Goal: Entertainment & Leisure: Browse casually

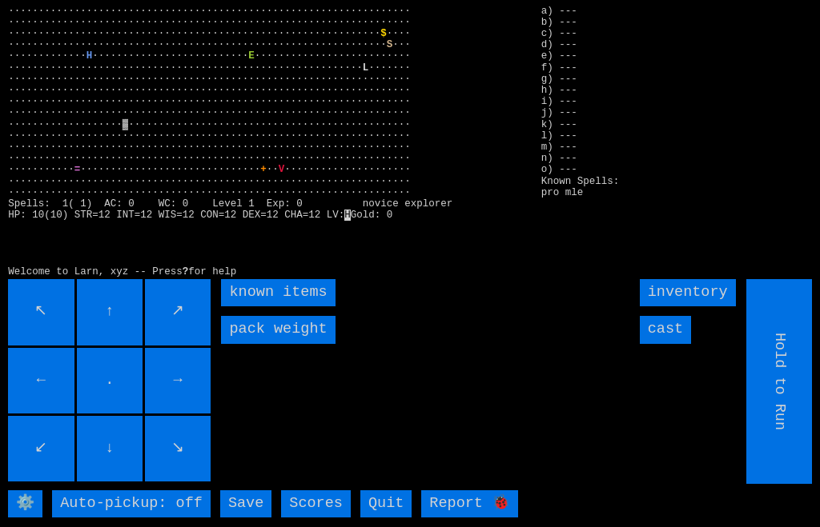
scroll to position [13, 19]
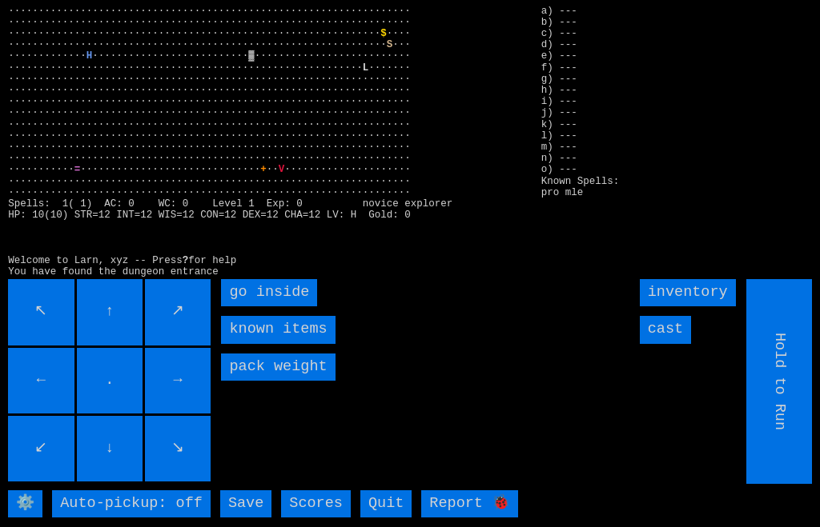
click at [242, 307] on inside "go inside" at bounding box center [269, 292] width 96 height 27
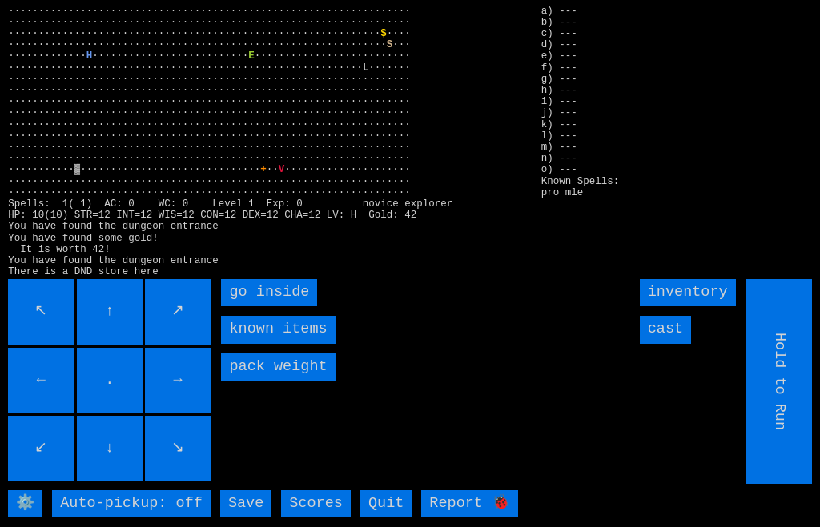
click at [243, 307] on inside "go inside" at bounding box center [269, 292] width 96 height 27
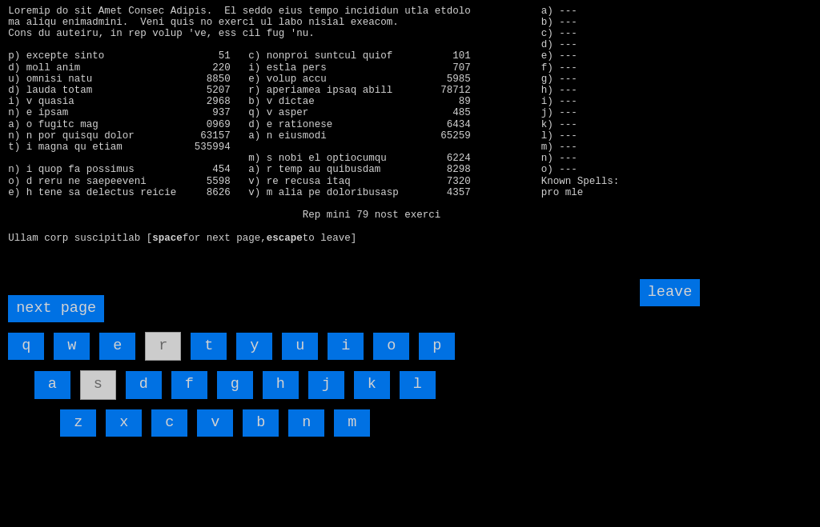
click at [44, 399] on input "a" at bounding box center [52, 384] width 36 height 27
click at [327, 399] on input "j" at bounding box center [326, 384] width 36 height 27
click at [688, 307] on input "leave" at bounding box center [670, 292] width 61 height 27
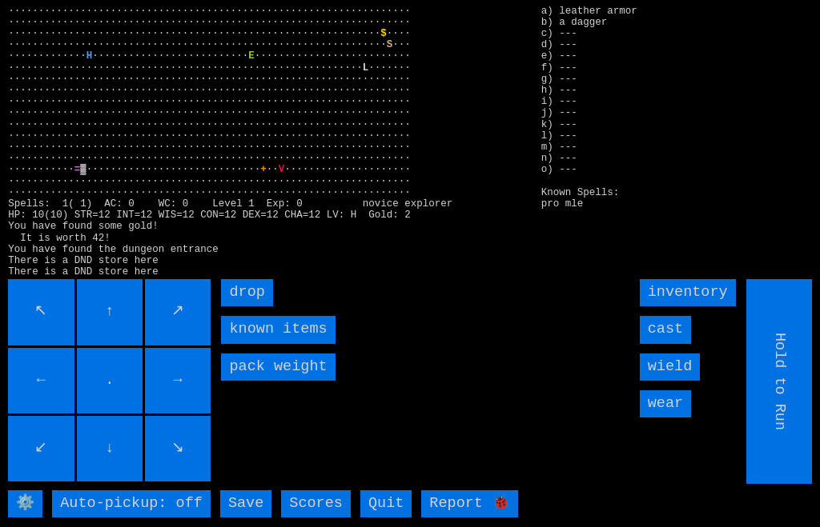
click at [676, 418] on input "wear" at bounding box center [665, 404] width 51 height 27
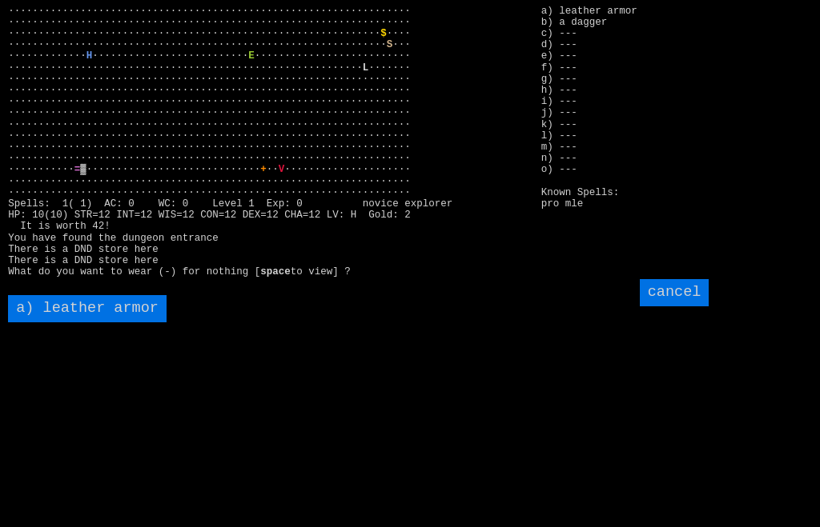
click at [65, 323] on armor "a) leather armor" at bounding box center [87, 308] width 158 height 27
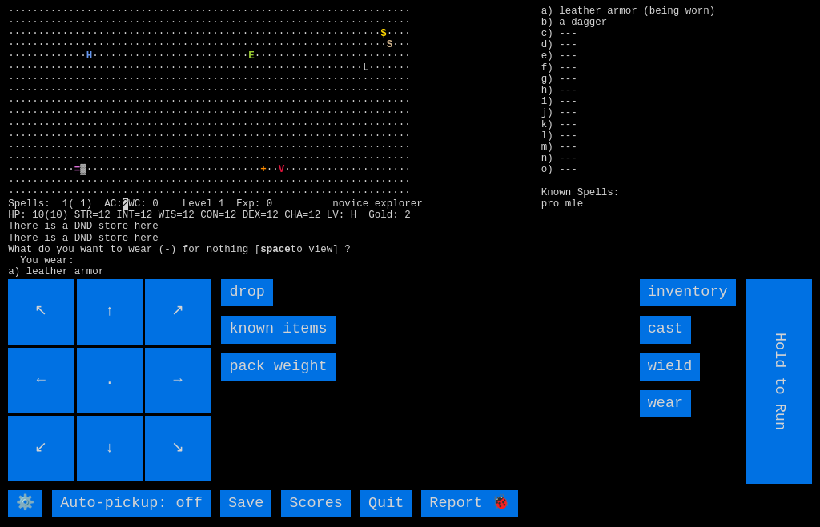
click at [689, 381] on input "wield" at bounding box center [670, 367] width 61 height 27
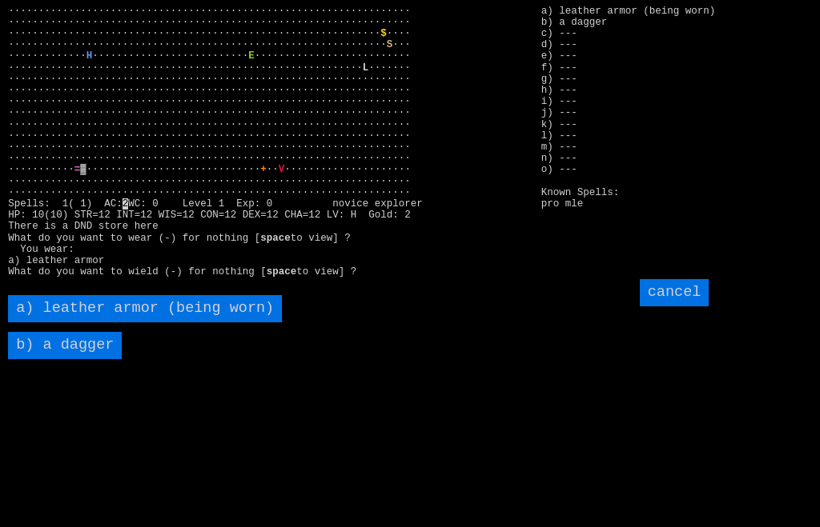
click at [64, 359] on dagger "b) a dagger" at bounding box center [65, 345] width 114 height 27
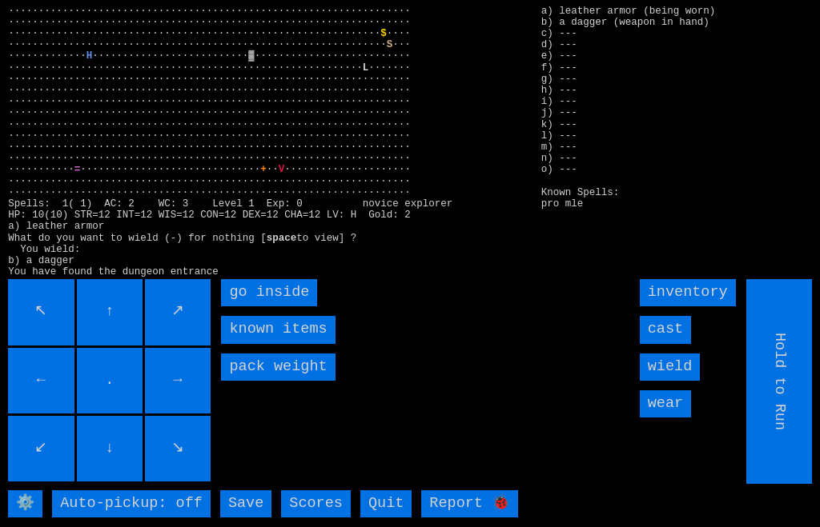
click at [229, 307] on inside "go inside" at bounding box center [269, 292] width 96 height 27
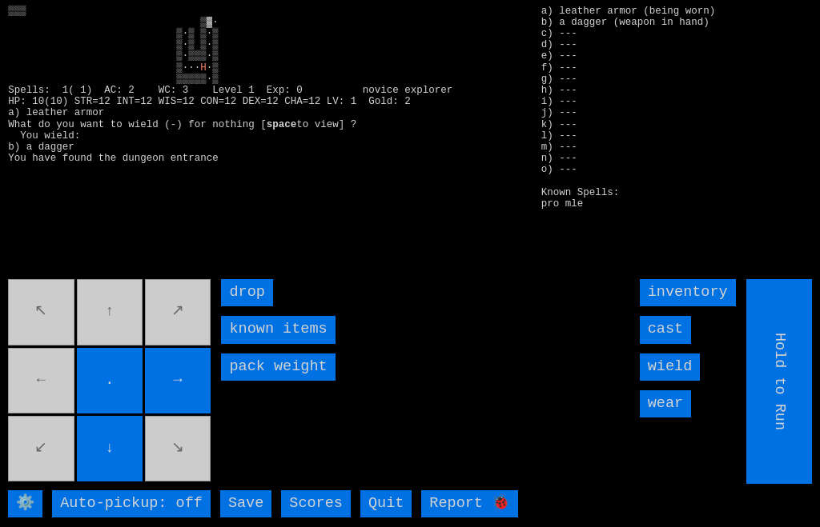
click at [130, 362] on movebuttons "↖ ↑ ↗ ← . → ↙ ↓ ↘" at bounding box center [110, 381] width 205 height 205
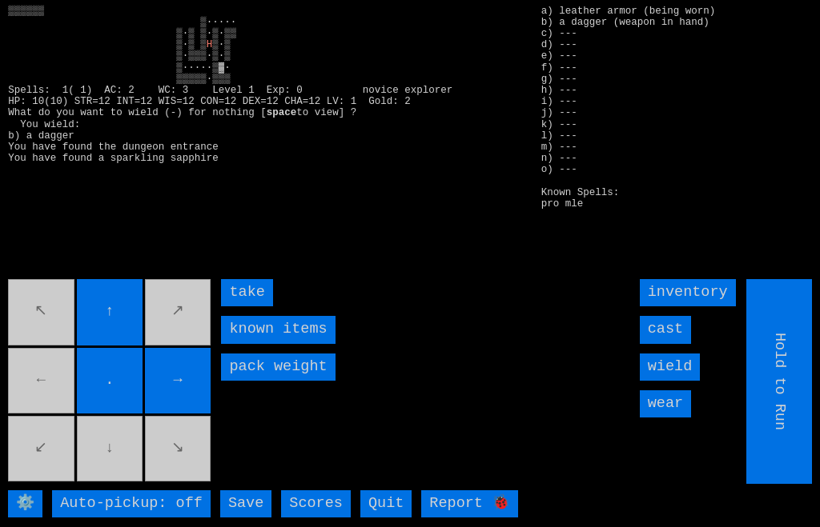
click at [240, 307] on input "take" at bounding box center [246, 292] width 51 height 27
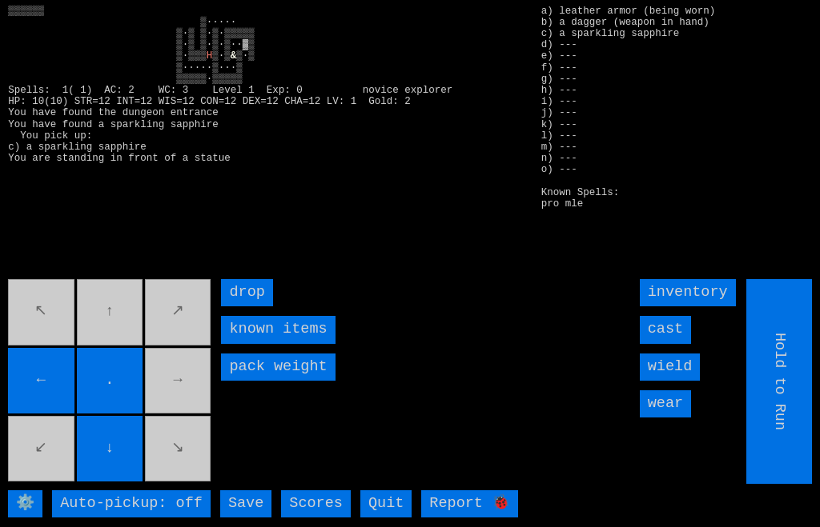
click at [203, 429] on movebuttons "↖ ↑ ↗ ← . → ↙ ↓ ↘" at bounding box center [110, 381] width 205 height 205
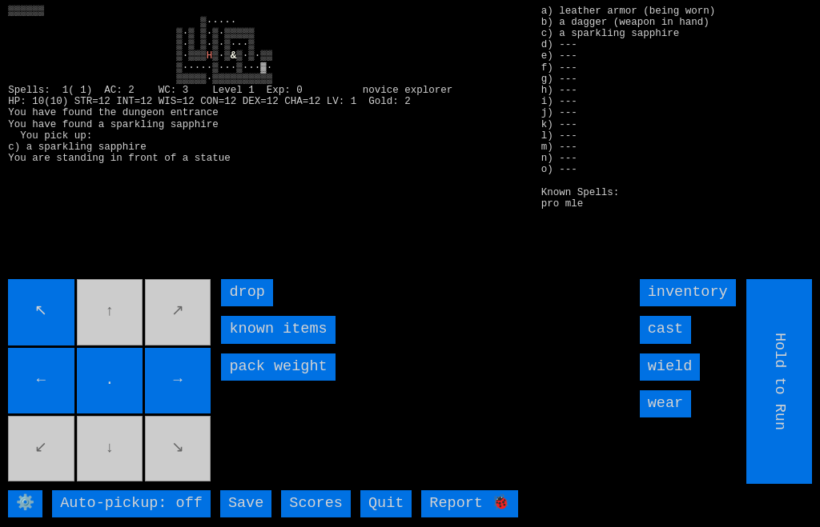
click at [130, 361] on movebuttons "↖ ↑ ↗ ← . → ↙ ↓ ↘" at bounding box center [110, 381] width 205 height 205
click at [130, 360] on movebuttons "↖ ↑ ↗ ← . → ↙ ↓ ↘" at bounding box center [110, 381] width 205 height 205
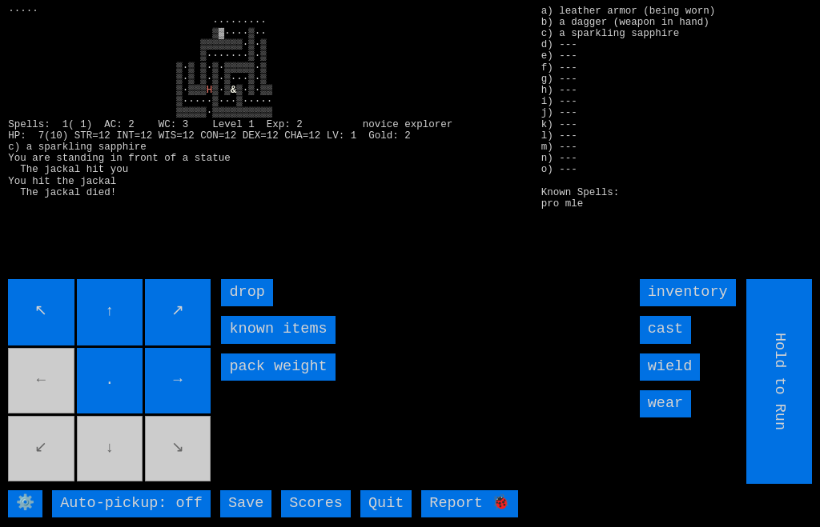
click at [54, 413] on movebuttons "↖ ↑ ↗ ← . → ↙ ↓ ↘" at bounding box center [110, 381] width 205 height 205
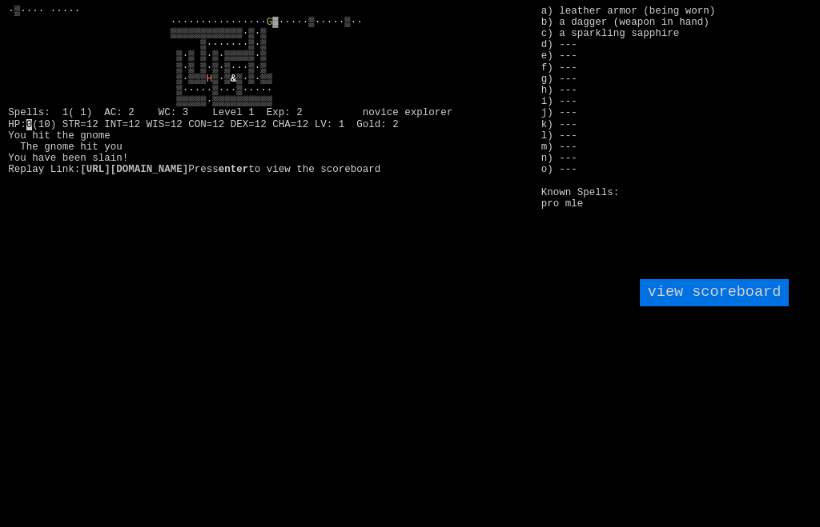
click at [56, 409] on larngrid "·▒···· ····· ················ G H ▒·▒ & 0 https://larn.org/larn/tv/?gameid=1g1e…" at bounding box center [410, 263] width 820 height 527
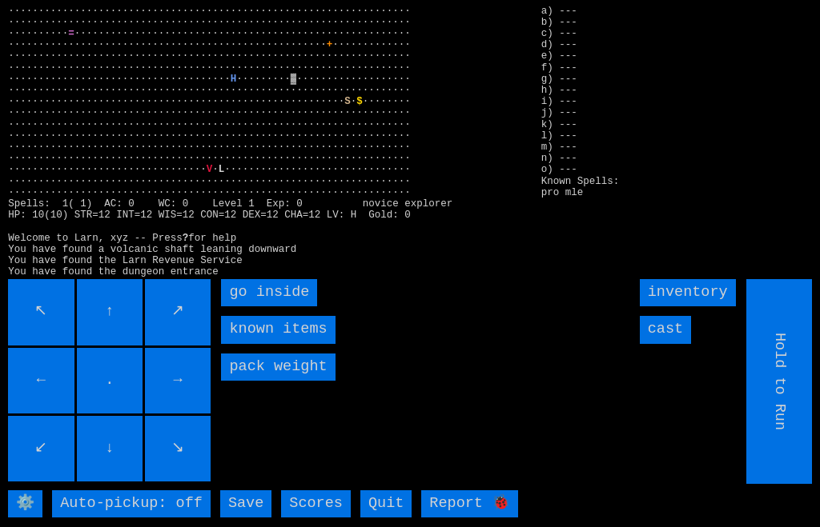
click at [240, 307] on inside "go inside" at bounding box center [269, 292] width 96 height 27
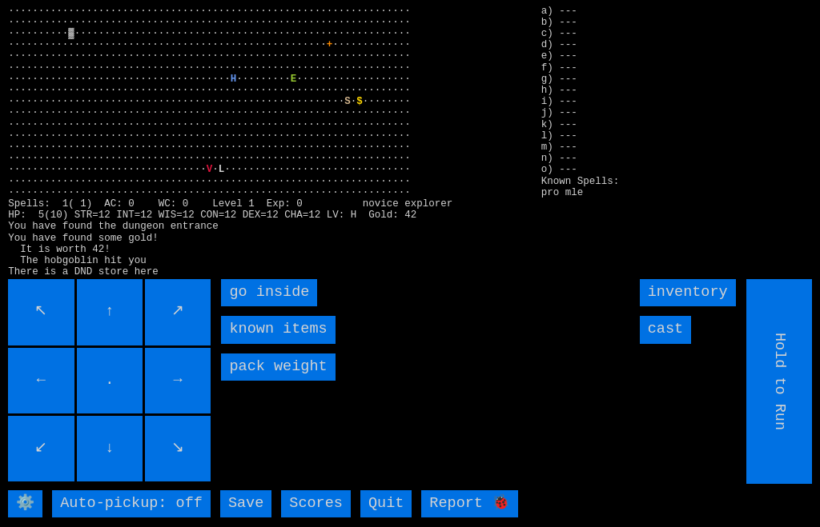
click at [239, 307] on inside "go inside" at bounding box center [269, 292] width 96 height 27
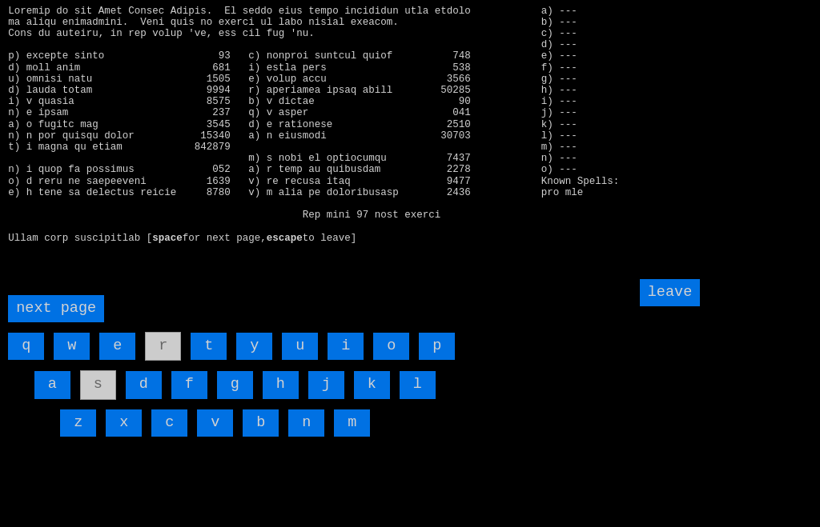
click at [49, 399] on input "a" at bounding box center [52, 384] width 36 height 27
click at [323, 399] on input "j" at bounding box center [326, 384] width 36 height 27
click at [686, 307] on input "leave" at bounding box center [670, 292] width 61 height 27
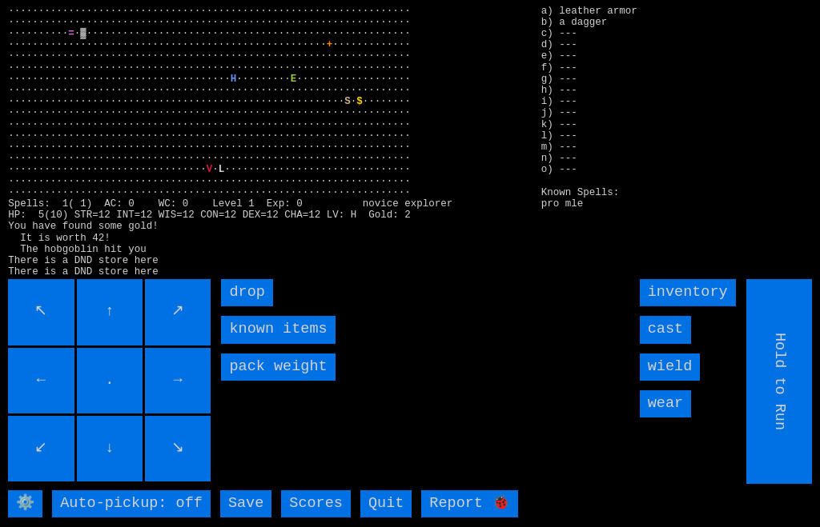
click at [672, 418] on input "wear" at bounding box center [665, 404] width 51 height 27
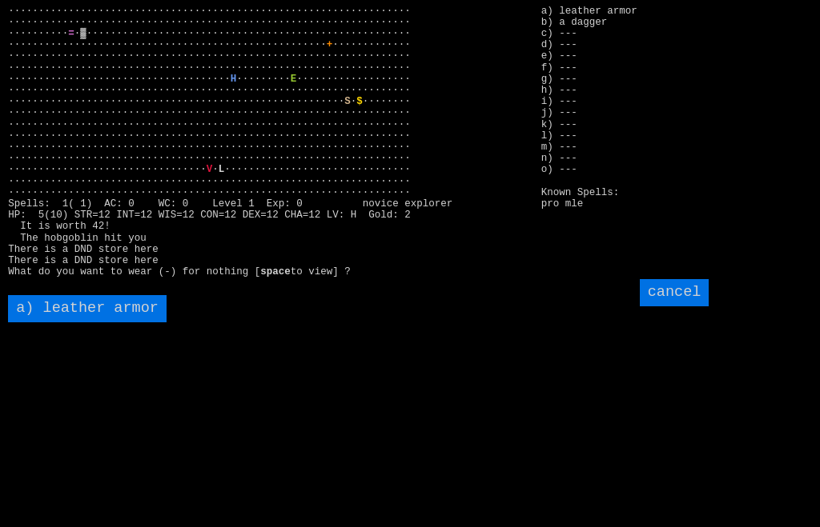
click at [49, 323] on armor "a) leather armor" at bounding box center [87, 308] width 158 height 27
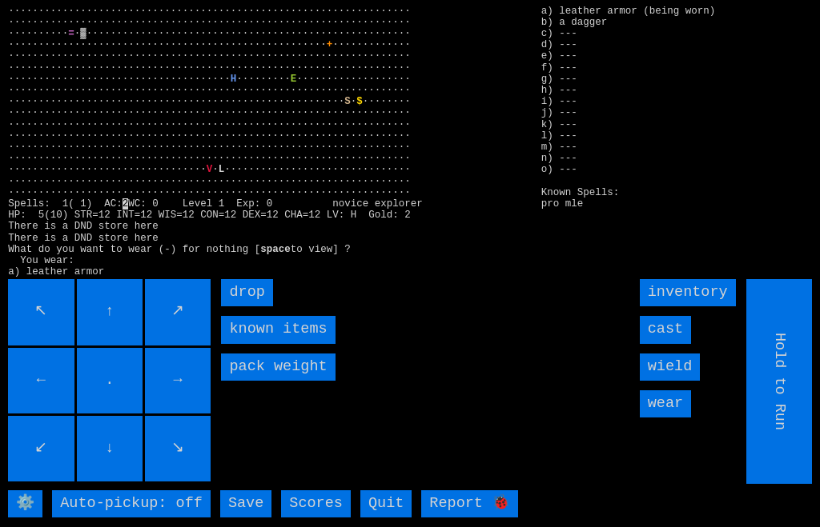
click at [691, 381] on input "wield" at bounding box center [670, 367] width 61 height 27
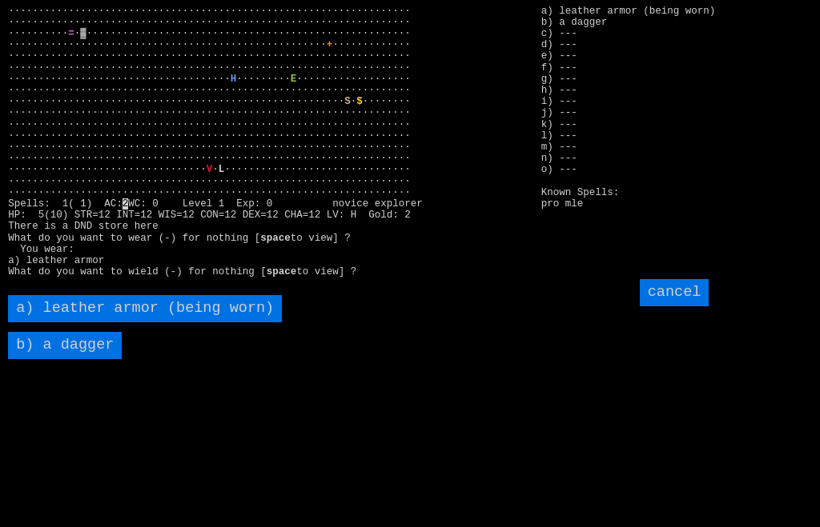
click at [63, 359] on dagger "b) a dagger" at bounding box center [65, 345] width 114 height 27
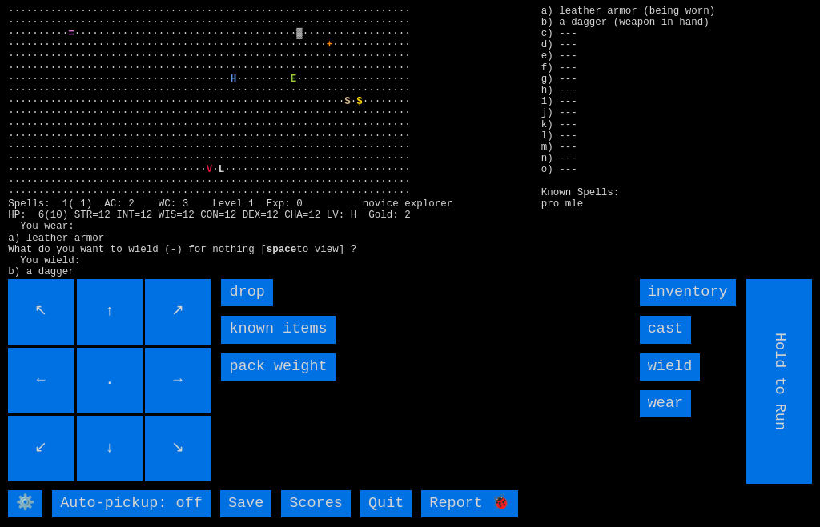
click at [141, 482] on input "↓" at bounding box center [110, 449] width 66 height 66
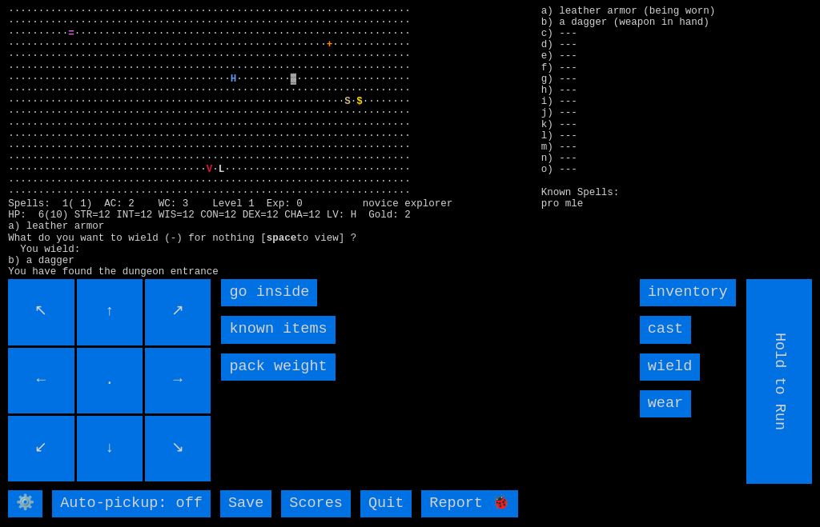
click at [241, 307] on inside "go inside" at bounding box center [269, 292] width 96 height 27
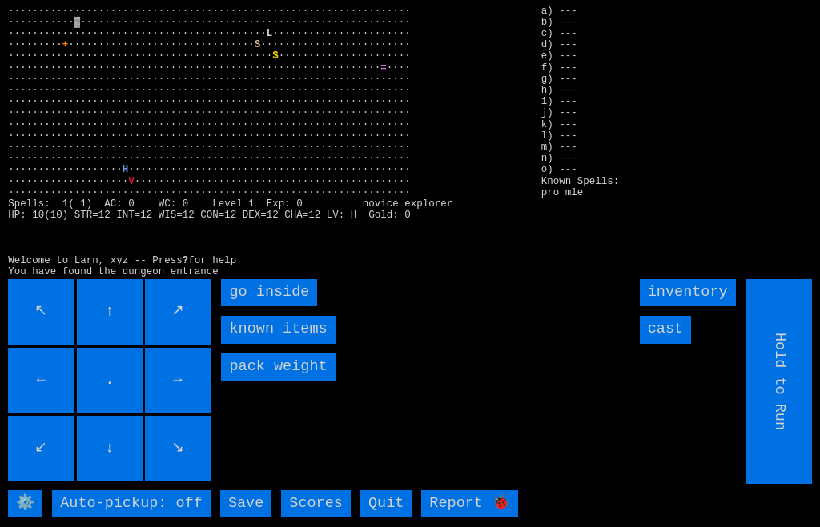
click at [229, 307] on inside "go inside" at bounding box center [269, 292] width 96 height 27
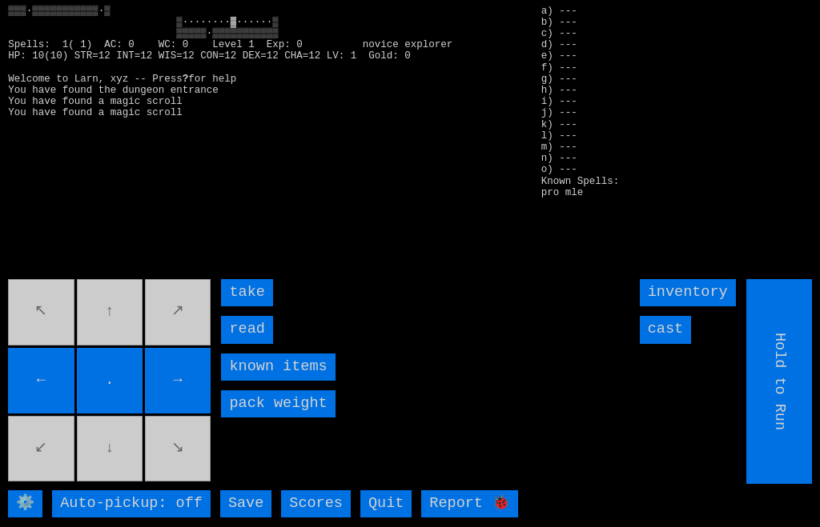
click at [238, 343] on input "read" at bounding box center [246, 329] width 51 height 27
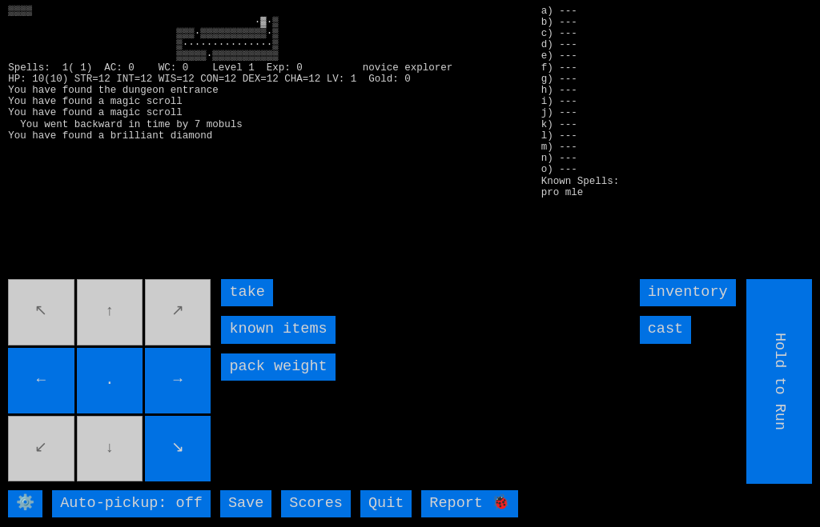
click at [233, 307] on input "take" at bounding box center [246, 292] width 51 height 27
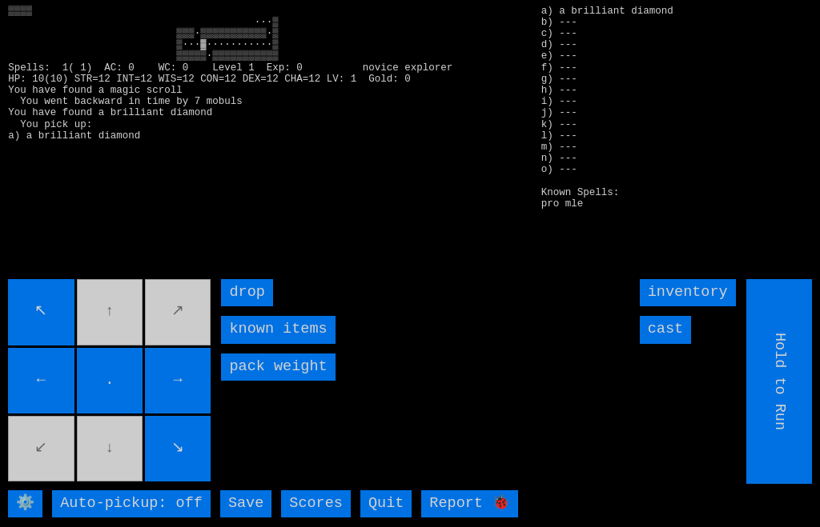
click at [118, 484] on movebuttons "↖ ↑ ↗ ← . → ↙ ↓ ↘" at bounding box center [110, 381] width 205 height 205
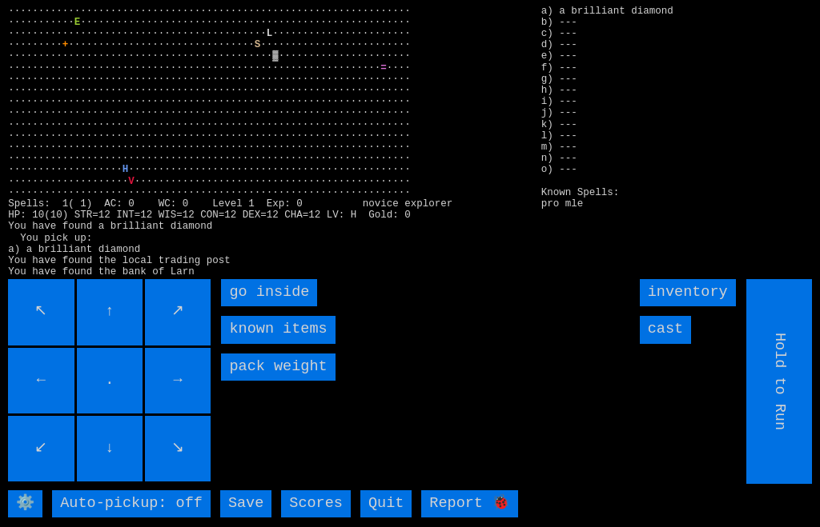
click at [223, 307] on inside "go inside" at bounding box center [269, 292] width 96 height 27
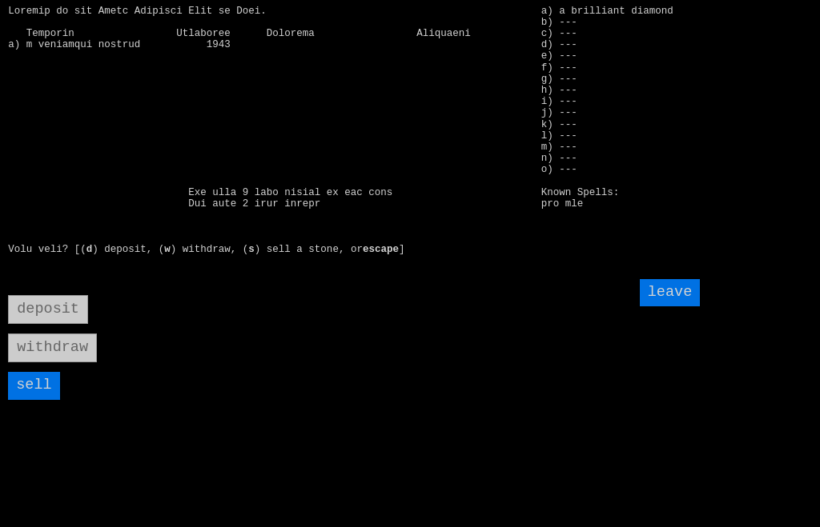
click at [37, 399] on input "sell" at bounding box center [33, 385] width 51 height 27
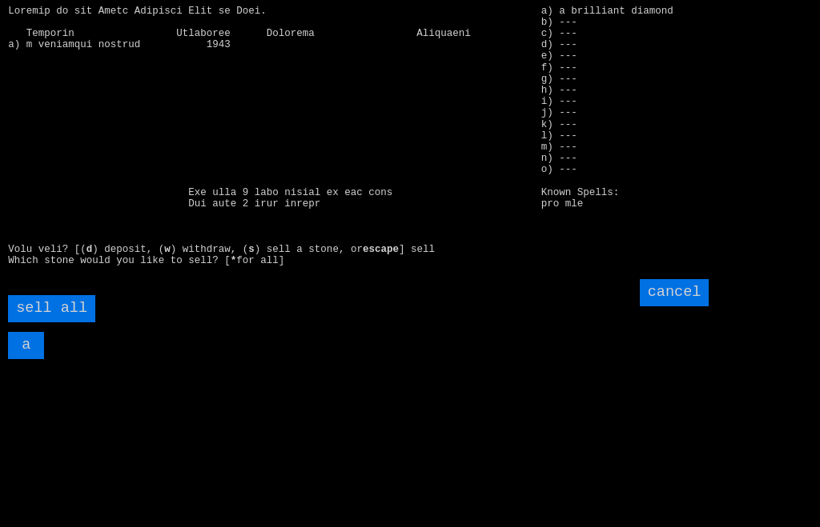
click at [66, 323] on all "sell all" at bounding box center [51, 308] width 87 height 27
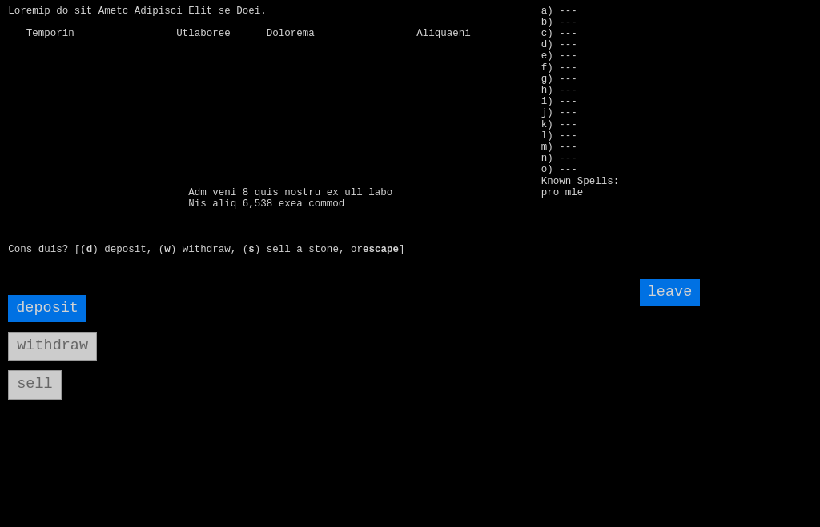
click at [685, 307] on input "leave" at bounding box center [670, 292] width 61 height 27
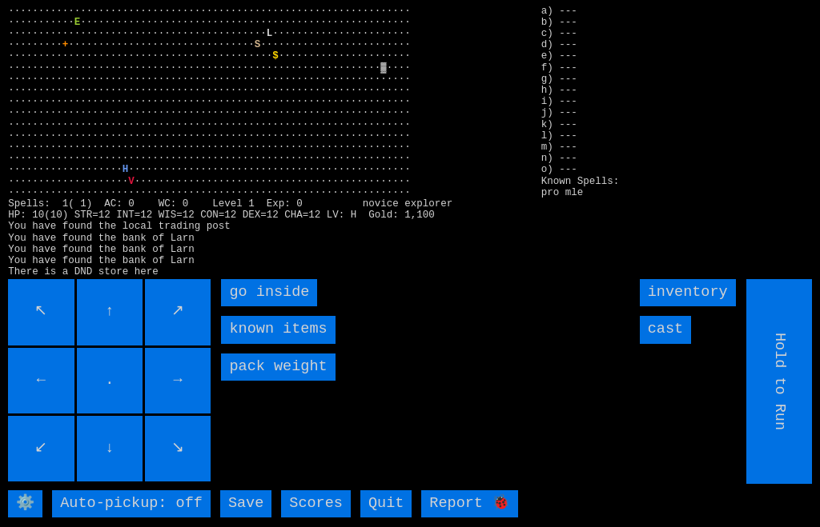
click at [234, 307] on inside "go inside" at bounding box center [269, 292] width 96 height 27
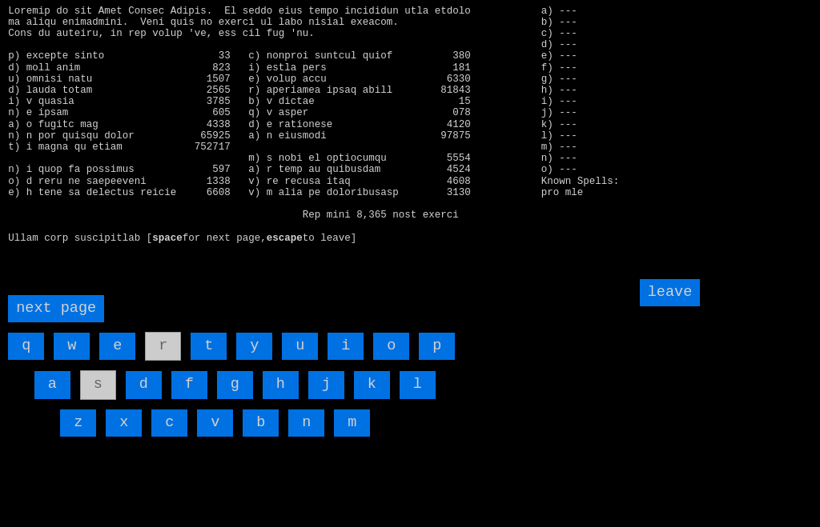
click at [142, 399] on input "d" at bounding box center [144, 384] width 36 height 27
click at [373, 399] on input "k" at bounding box center [372, 384] width 36 height 27
click at [48, 399] on input "a" at bounding box center [52, 384] width 36 height 27
click at [696, 307] on input "leave" at bounding box center [670, 292] width 61 height 27
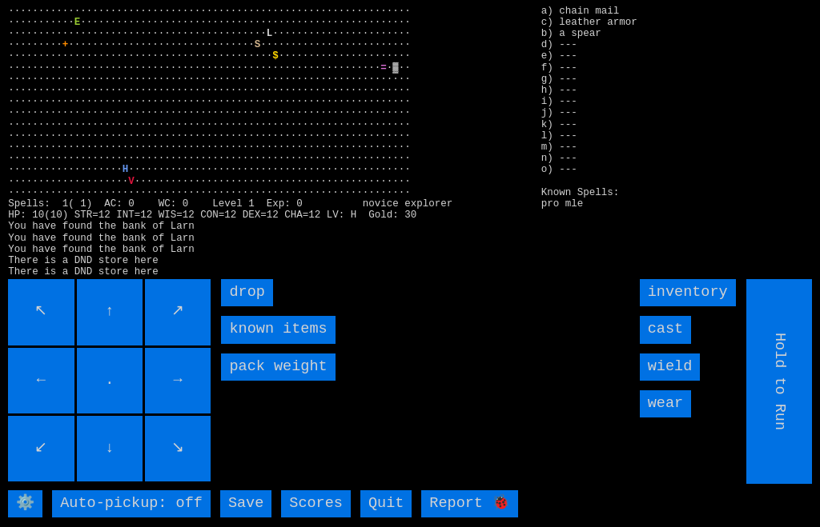
click at [672, 418] on input "wear" at bounding box center [665, 404] width 51 height 27
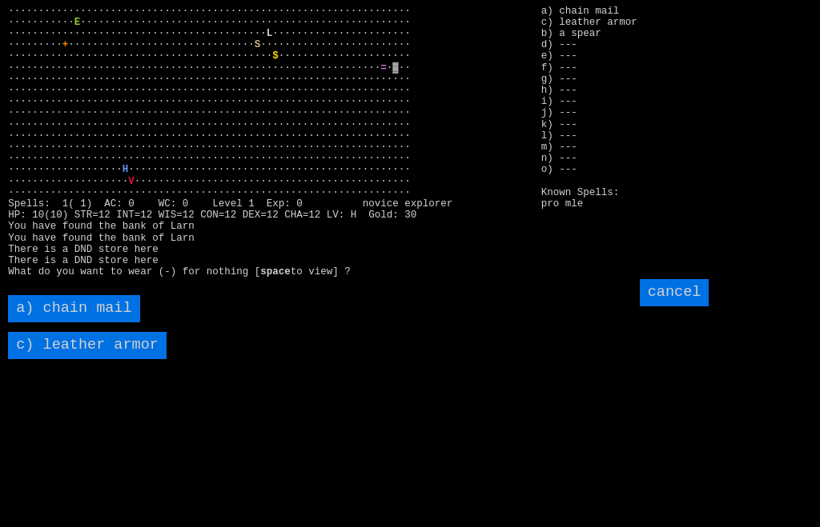
click at [39, 323] on mail "a) chain mail" at bounding box center [73, 308] width 131 height 27
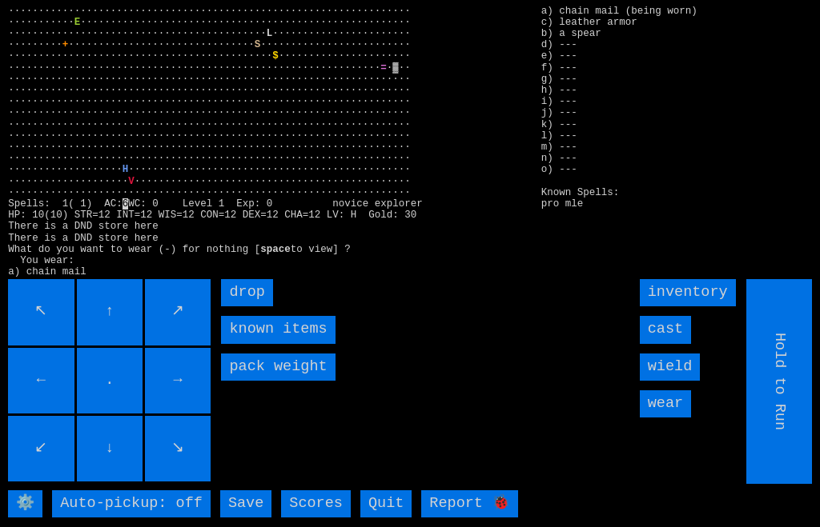
click at [688, 381] on input "wield" at bounding box center [670, 367] width 61 height 27
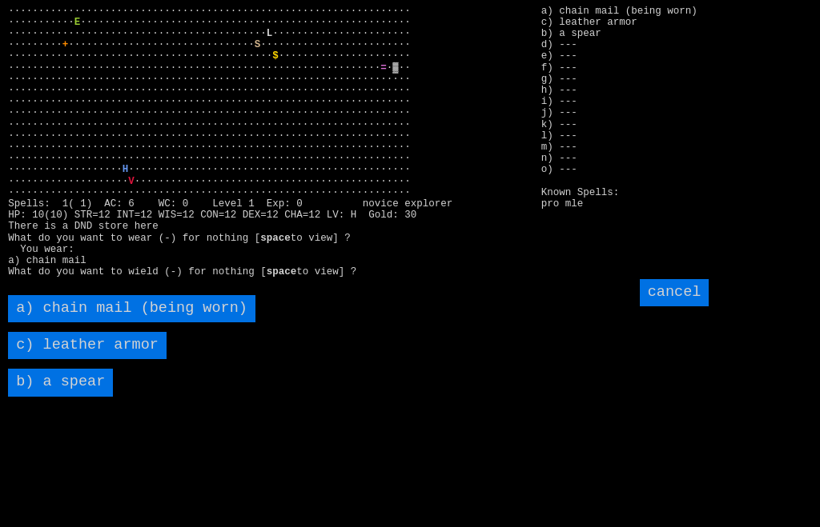
click at [59, 396] on spear "b) a spear" at bounding box center [60, 382] width 105 height 27
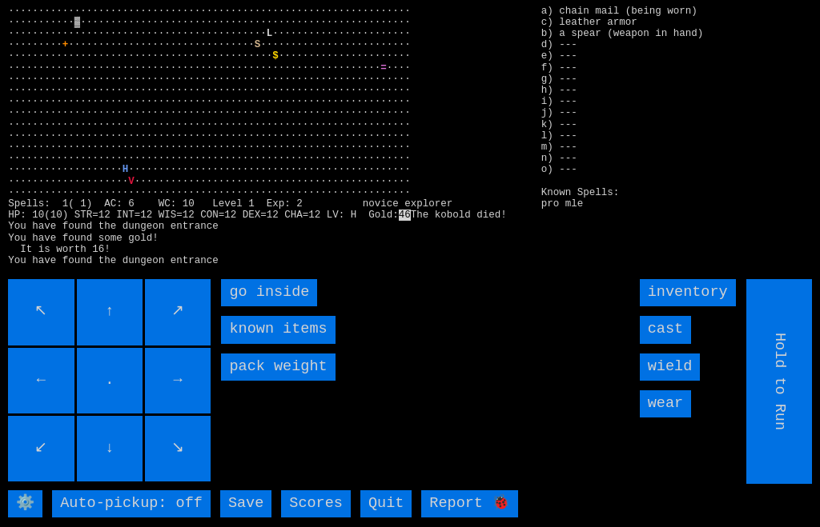
click at [239, 307] on inside "go inside" at bounding box center [269, 292] width 96 height 27
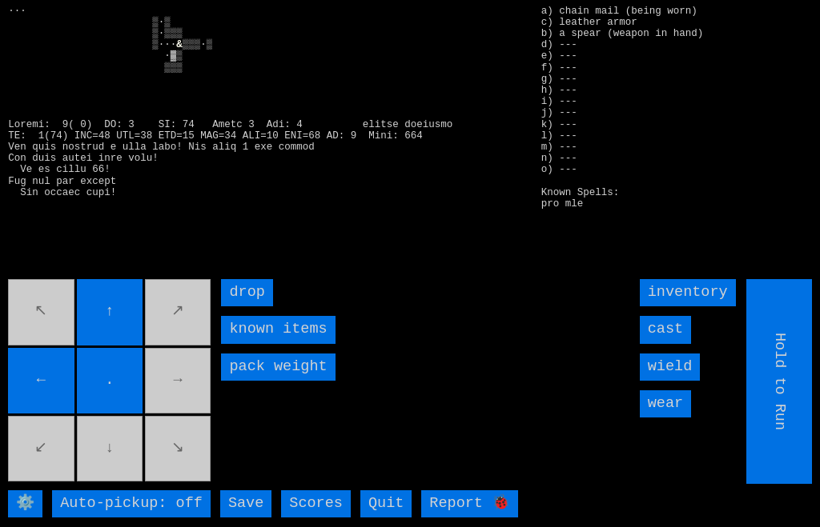
click at [137, 479] on movebuttons "↖ ↑ ↗ ← . → ↙ ↓ ↘" at bounding box center [110, 381] width 205 height 205
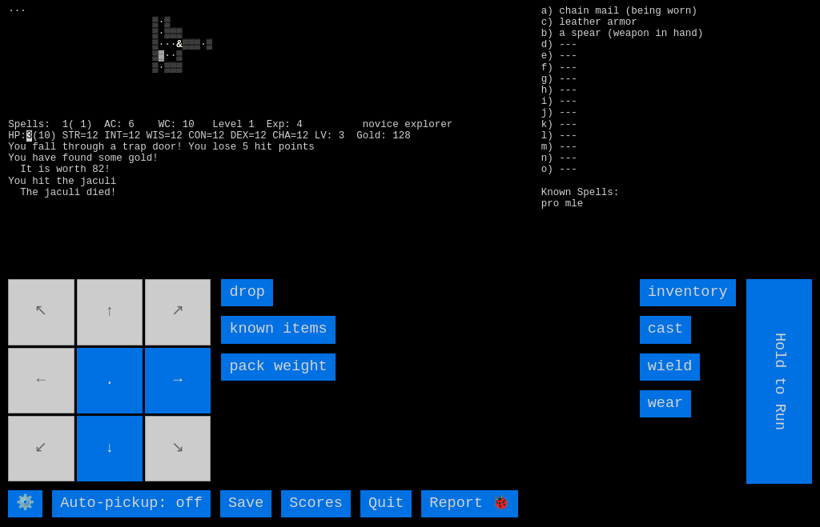
click at [66, 414] on movebuttons "↖ ↑ ↗ ← . → ↙ ↓ ↘" at bounding box center [110, 381] width 205 height 205
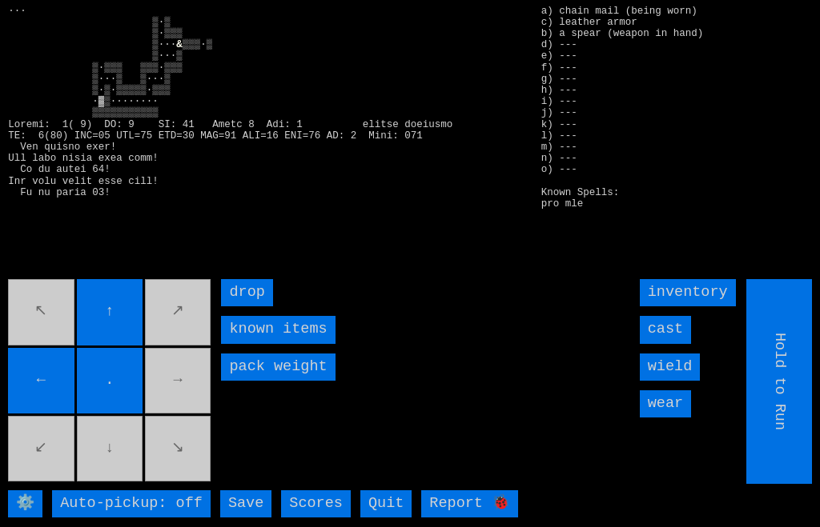
click at [95, 345] on input "↑" at bounding box center [110, 312] width 66 height 66
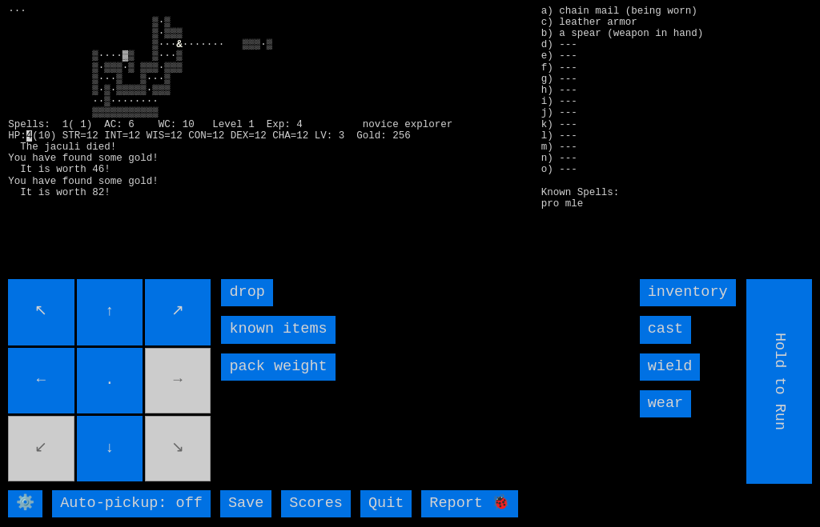
click at [178, 413] on movebuttons "↖ ↑ ↗ ← . → ↙ ↓ ↘" at bounding box center [110, 381] width 205 height 205
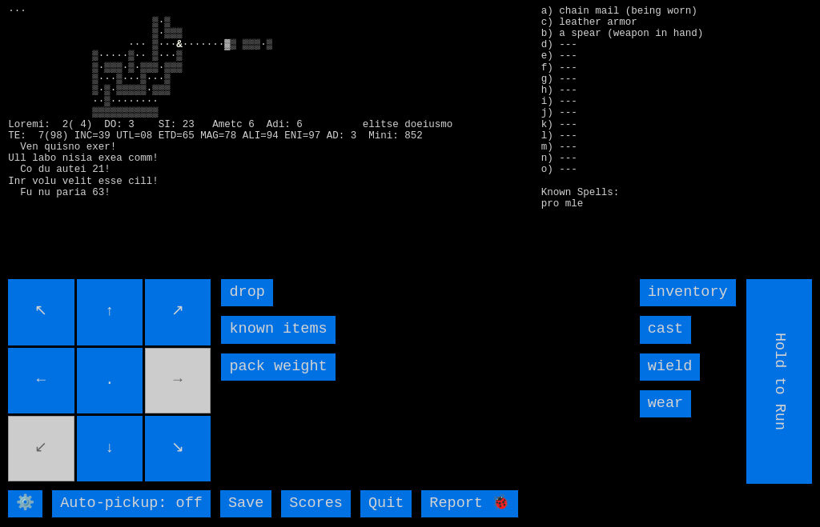
click at [187, 439] on movebuttons "↖ ↑ ↗ ← . → ↙ ↓ ↘" at bounding box center [110, 381] width 205 height 205
click at [188, 389] on movebuttons "↖ ↑ ↗ ← . → ↙ ↓ ↘" at bounding box center [110, 381] width 205 height 205
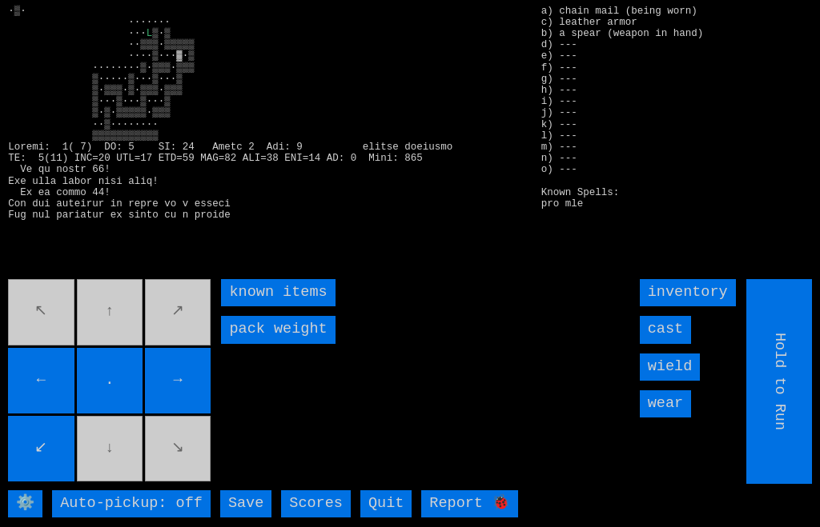
click at [105, 484] on movebuttons "↖ ↑ ↗ ← . → ↙ ↓ ↘" at bounding box center [110, 381] width 205 height 205
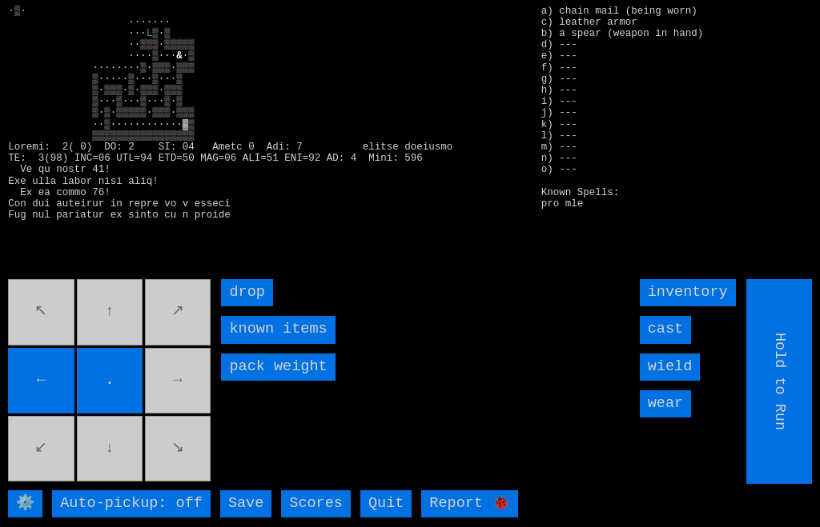
click at [182, 424] on movebuttons "↖ ↑ ↗ ← . → ↙ ↓ ↘" at bounding box center [110, 381] width 205 height 205
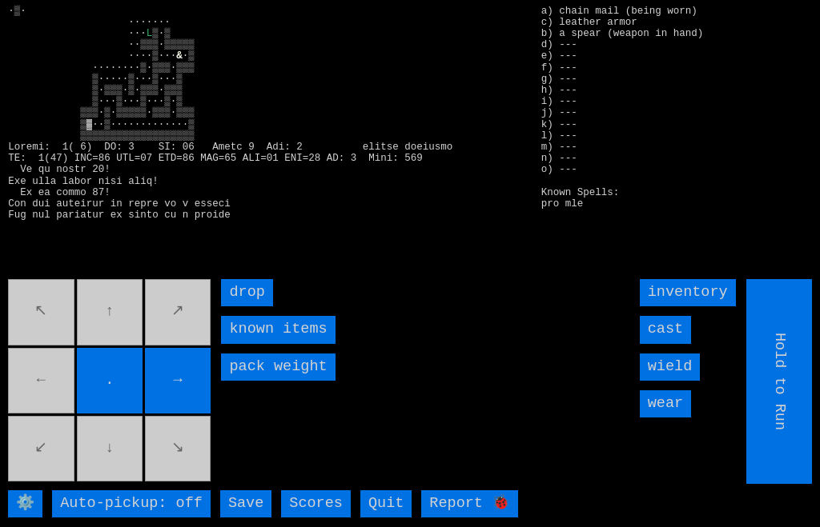
click at [49, 433] on movebuttons "↖ ↑ ↗ ← . → ↙ ↓ ↘" at bounding box center [110, 381] width 205 height 205
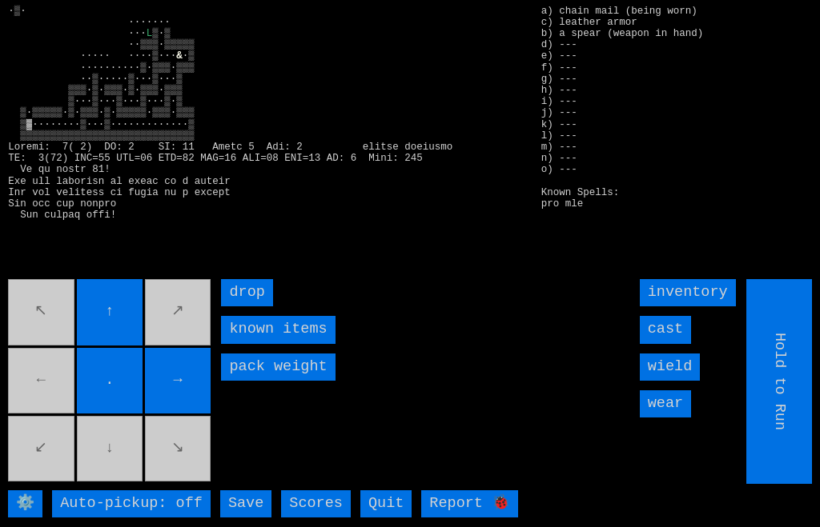
click at [50, 426] on movebuttons "↖ ↑ ↗ ← . → ↙ ↓ ↘" at bounding box center [110, 381] width 205 height 205
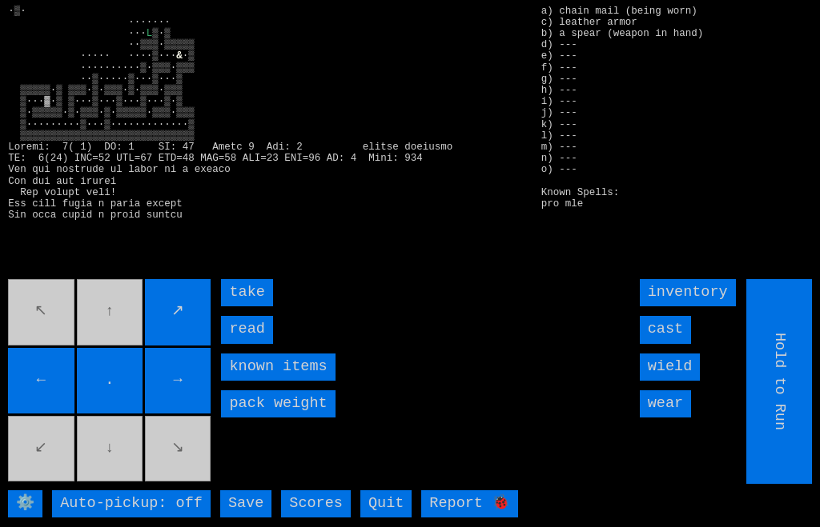
click at [236, 343] on input "read" at bounding box center [246, 329] width 51 height 27
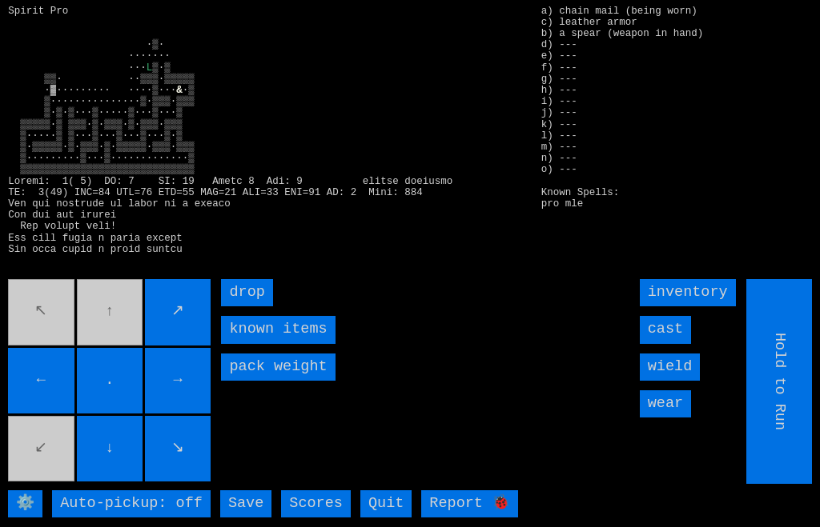
click at [118, 369] on movebuttons "↖ ↑ ↗ ← . → ↙ ↓ ↘" at bounding box center [110, 381] width 205 height 205
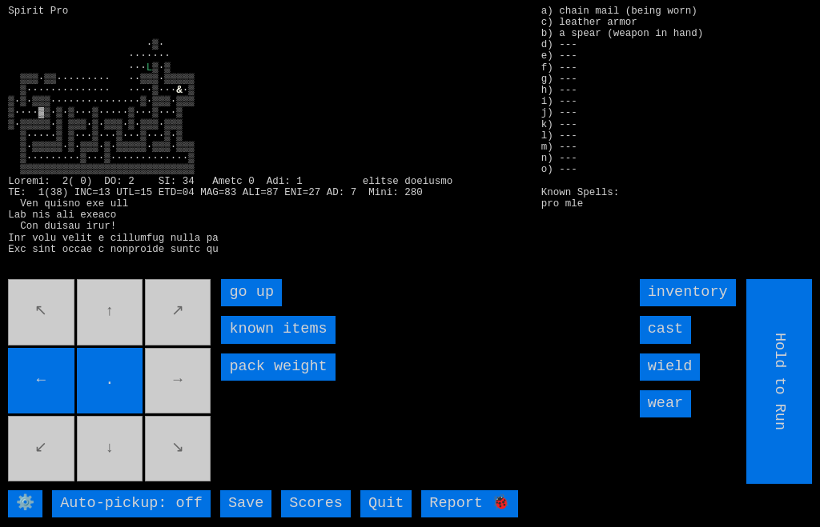
click at [231, 307] on up "go up" at bounding box center [251, 292] width 61 height 27
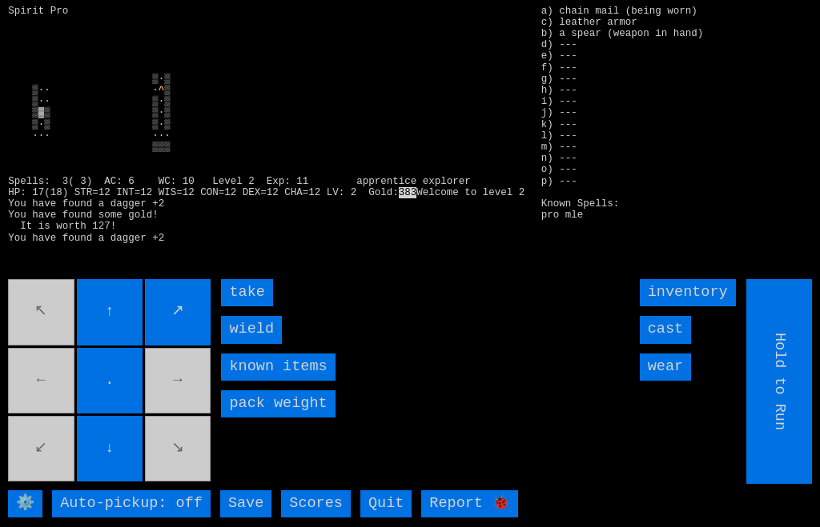
click at [230, 343] on input "wield" at bounding box center [251, 329] width 61 height 27
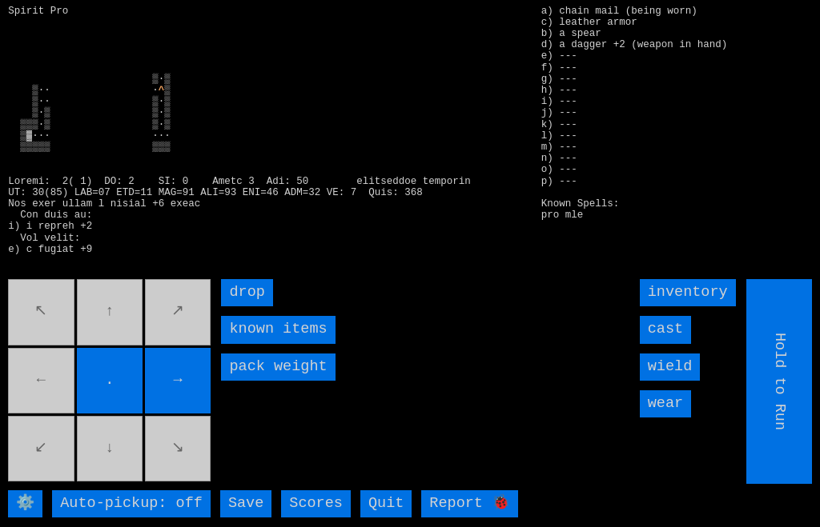
click at [54, 422] on movebuttons "↖ ↑ ↗ ← . → ↙ ↓ ↘" at bounding box center [110, 381] width 205 height 205
click at [681, 381] on input "wield" at bounding box center [670, 367] width 61 height 27
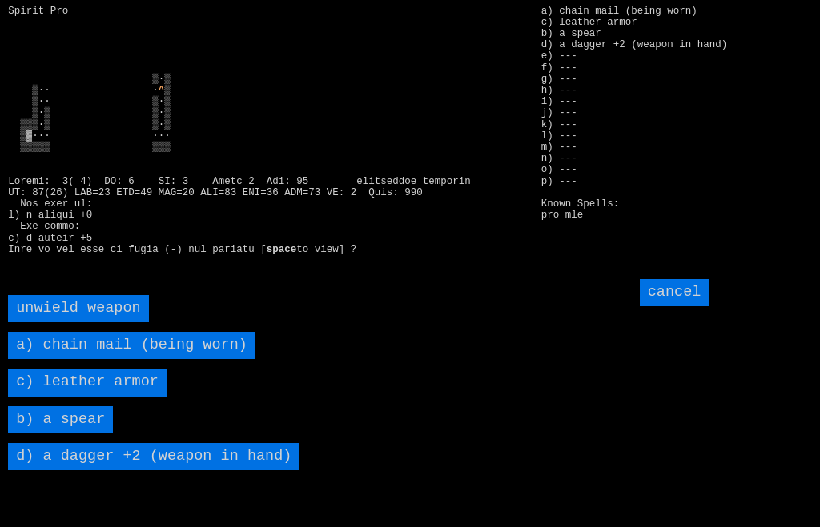
click at [61, 434] on spear "b) a spear" at bounding box center [60, 420] width 105 height 27
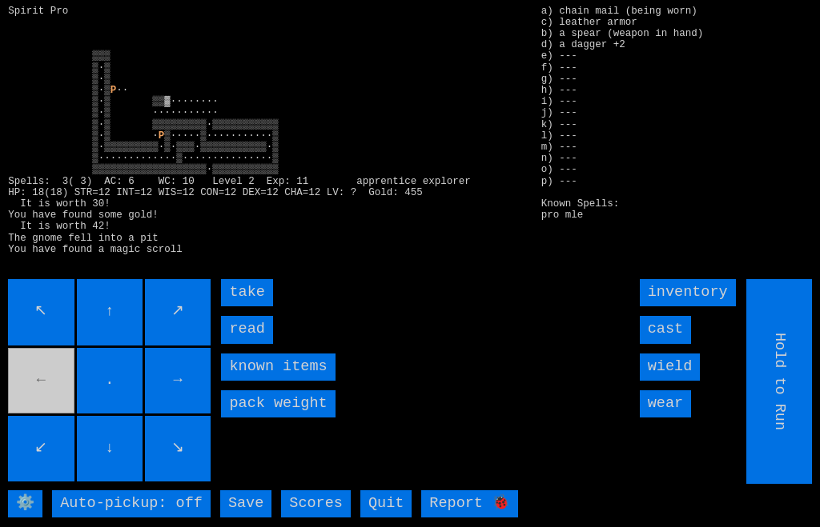
click at [237, 343] on input "read" at bounding box center [246, 329] width 51 height 27
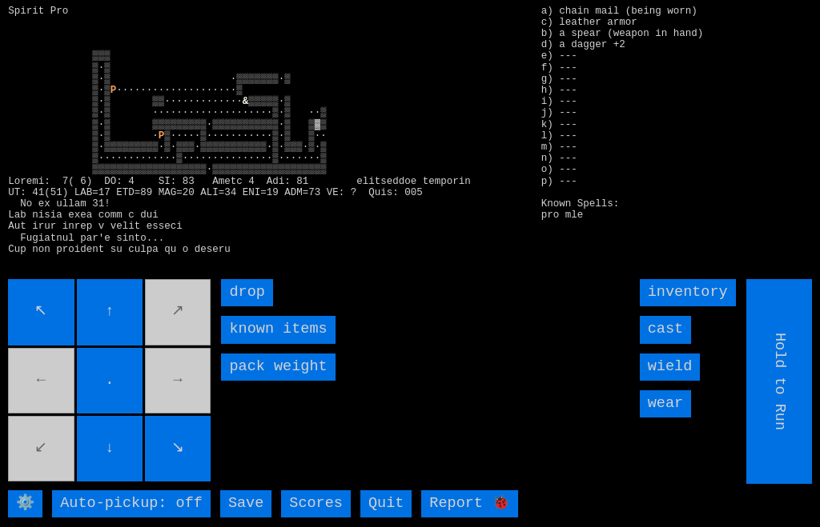
click at [196, 439] on movebuttons "↖ ↑ ↗ ← . → ↙ ↓ ↘" at bounding box center [110, 381] width 205 height 205
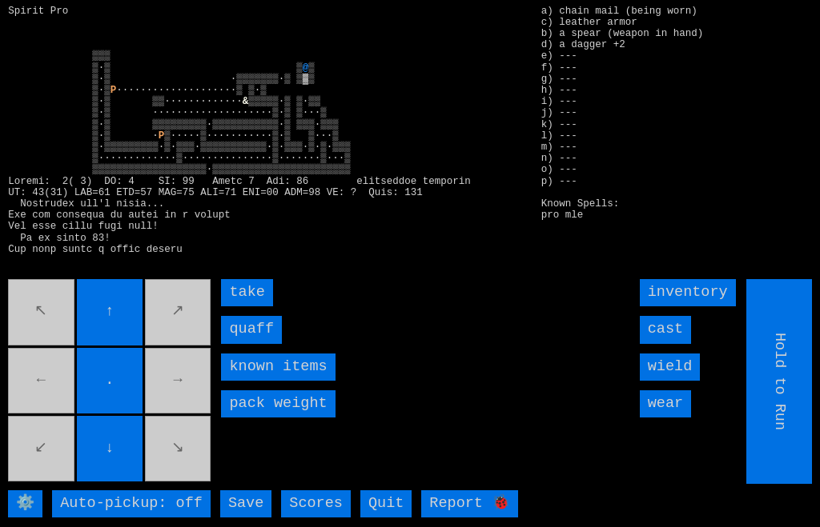
click at [237, 343] on input "quaff" at bounding box center [251, 329] width 61 height 27
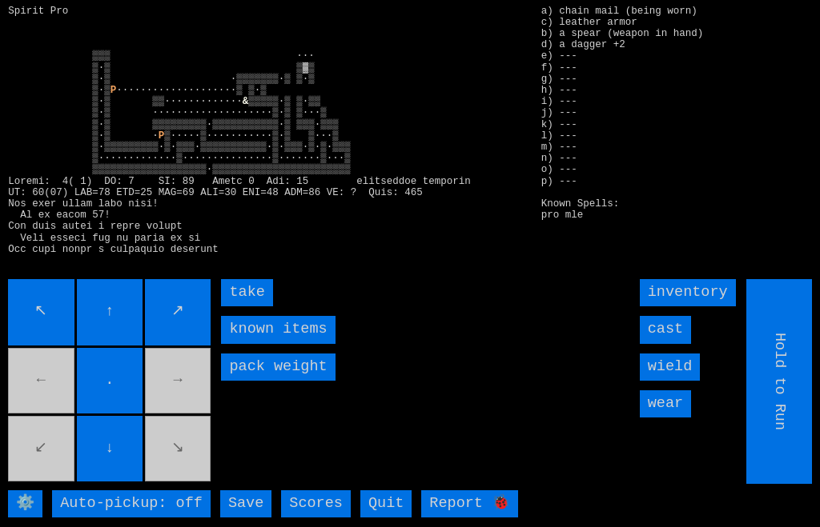
click at [237, 307] on input "take" at bounding box center [246, 292] width 51 height 27
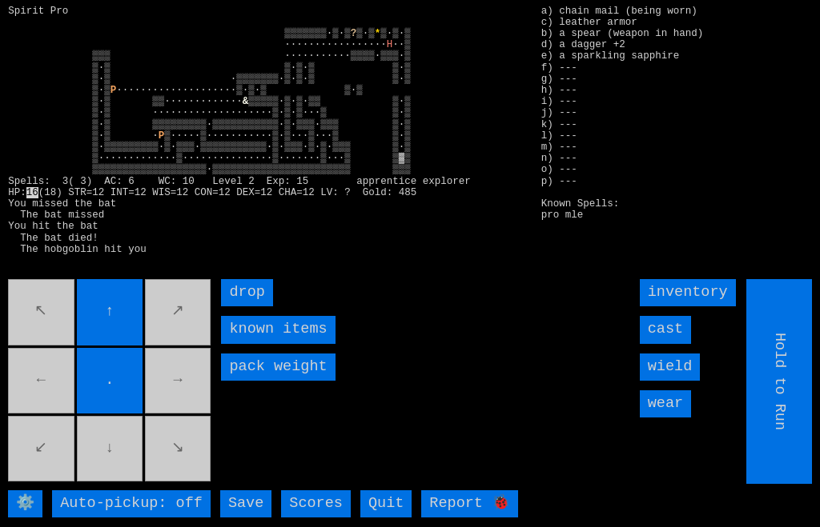
click at [49, 422] on movebuttons "↖ ↑ ↗ ← . → ↙ ↓ ↘" at bounding box center [110, 381] width 205 height 205
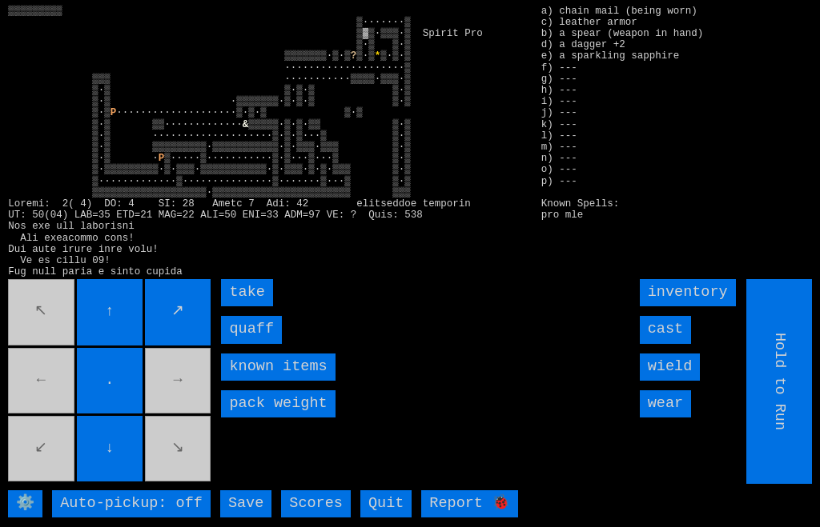
click at [227, 343] on input "quaff" at bounding box center [251, 329] width 61 height 27
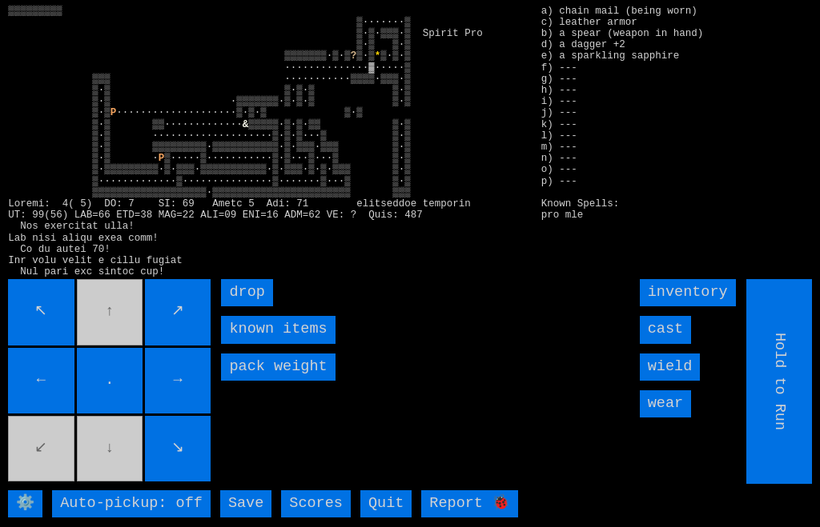
click at [135, 337] on movebuttons "↖ ↑ ↗ ← . → ↙ ↓ ↘" at bounding box center [110, 381] width 205 height 205
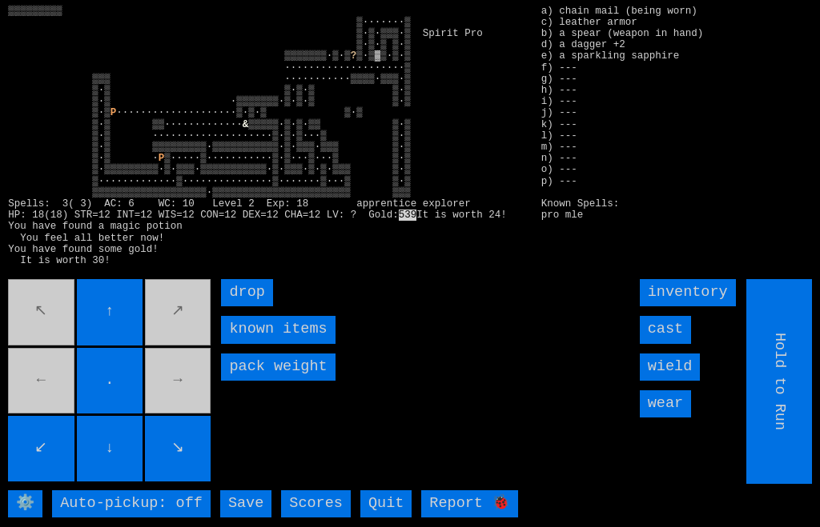
click at [141, 481] on input "↓" at bounding box center [110, 449] width 66 height 66
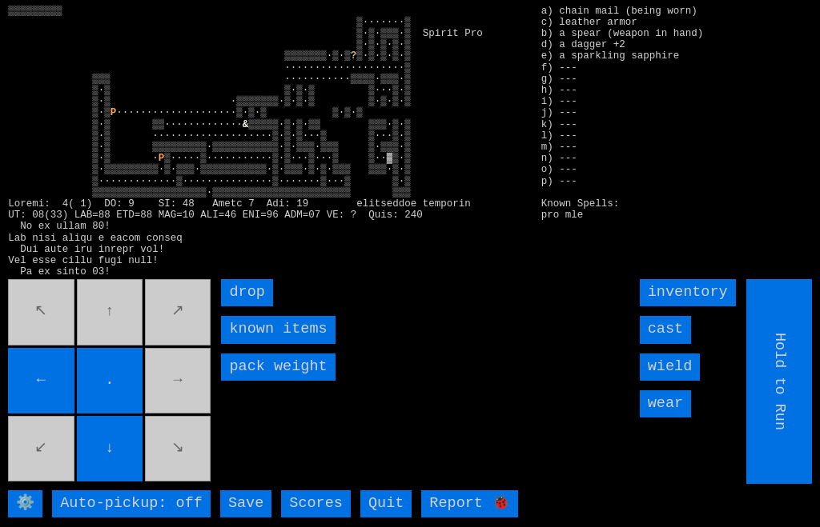
click at [122, 482] on input "↓" at bounding box center [110, 449] width 66 height 66
click at [126, 513] on larngrid "▒▒▒▒▒▒▒▒▒ ▒·······▒ ▒·▒·▒▒▒·▒ Spirit Pro ▒·▒·▒·▒·▒ ▒▒▒▒▒▒▒·▒·▒ ? ▒·▒·▒·▒·▒ ····…" at bounding box center [410, 263] width 820 height 527
click at [57, 414] on input "←" at bounding box center [41, 381] width 66 height 66
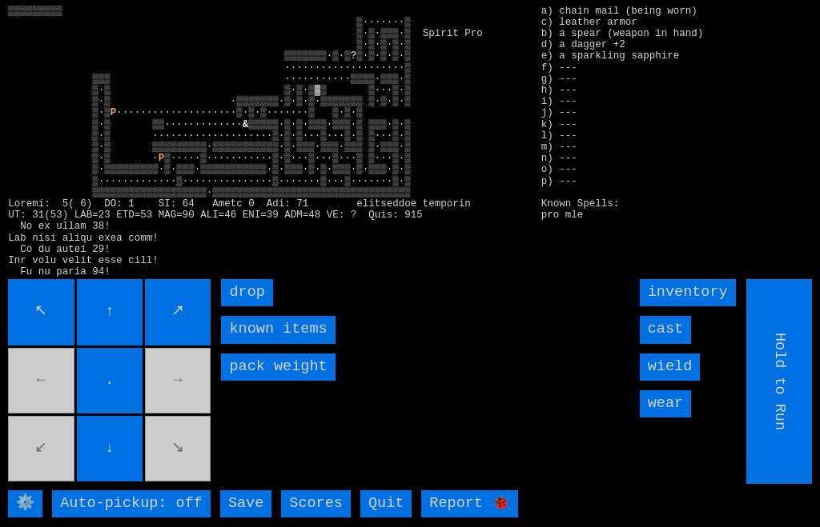
click at [178, 406] on movebuttons "↖ ↑ ↗ ← . → ↙ ↓ ↘" at bounding box center [110, 381] width 205 height 205
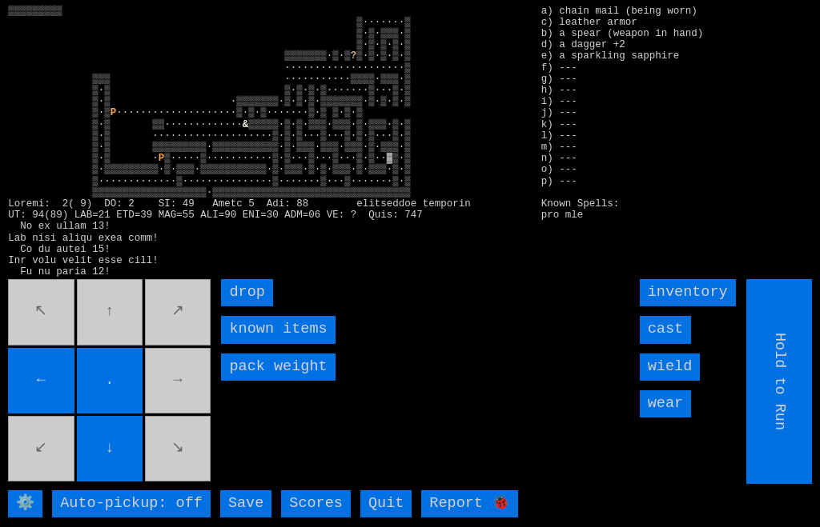
click at [38, 371] on movebuttons "↖ ↑ ↗ ← . → ↙ ↓ ↘" at bounding box center [110, 381] width 205 height 205
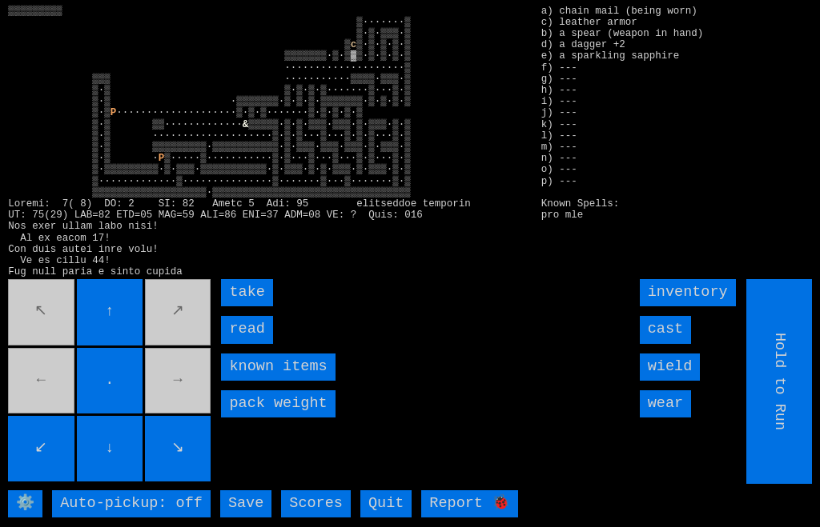
click at [232, 343] on input "read" at bounding box center [246, 329] width 51 height 27
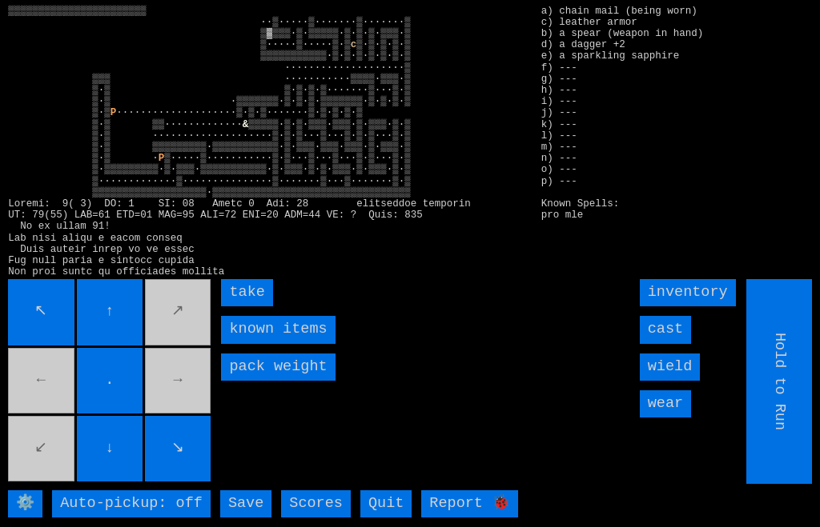
click at [233, 307] on input "take" at bounding box center [246, 292] width 51 height 27
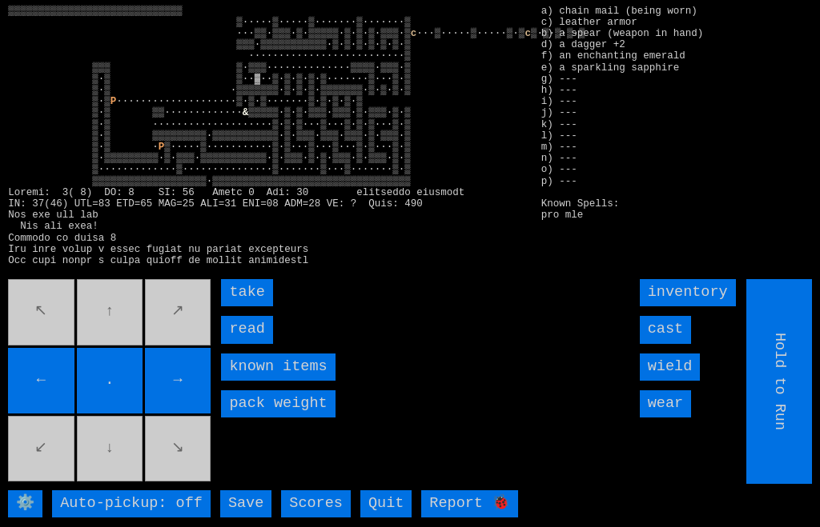
click at [235, 343] on input "read" at bounding box center [246, 329] width 51 height 27
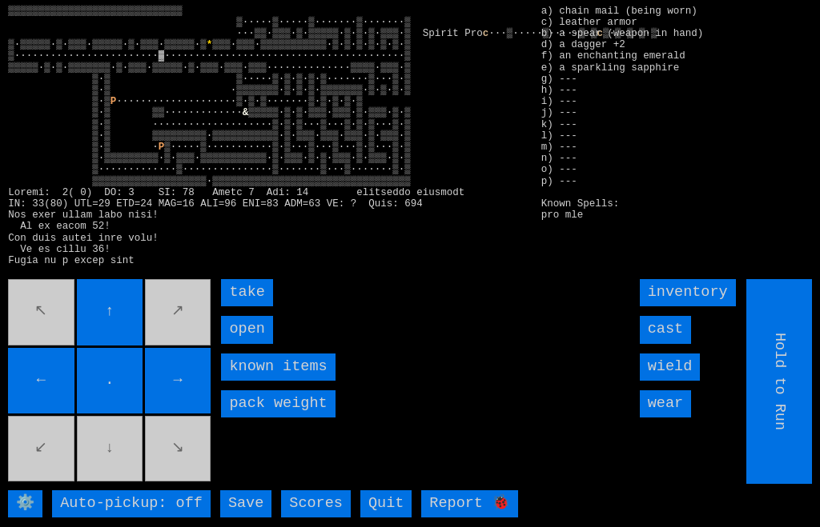
click at [228, 343] on input "open" at bounding box center [246, 329] width 51 height 27
click at [227, 343] on input "open" at bounding box center [246, 329] width 51 height 27
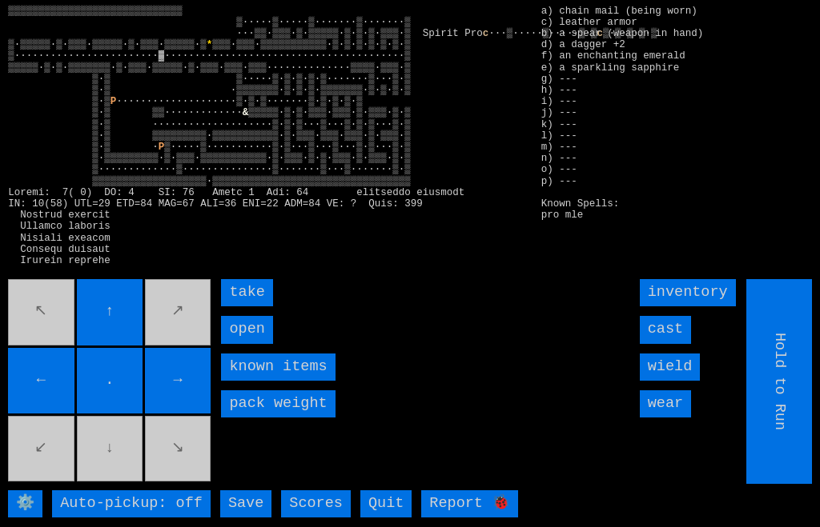
click at [230, 343] on input "open" at bounding box center [246, 329] width 51 height 27
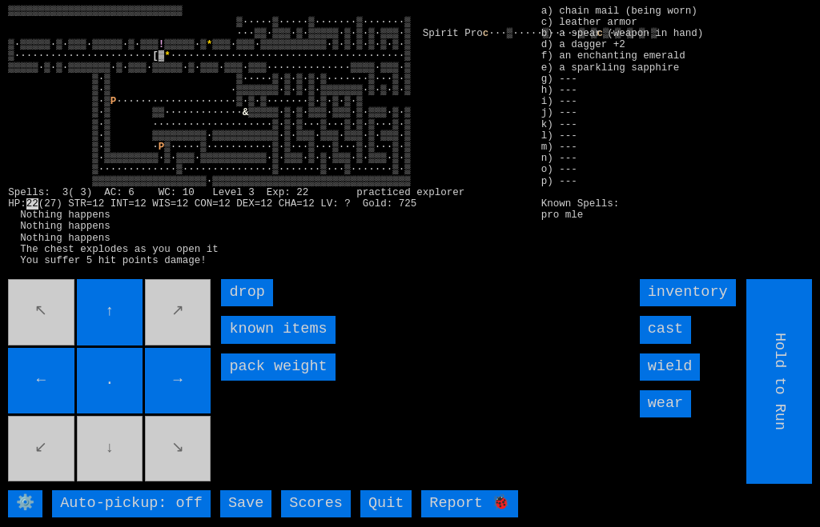
click at [229, 343] on items "known items" at bounding box center [278, 329] width 114 height 27
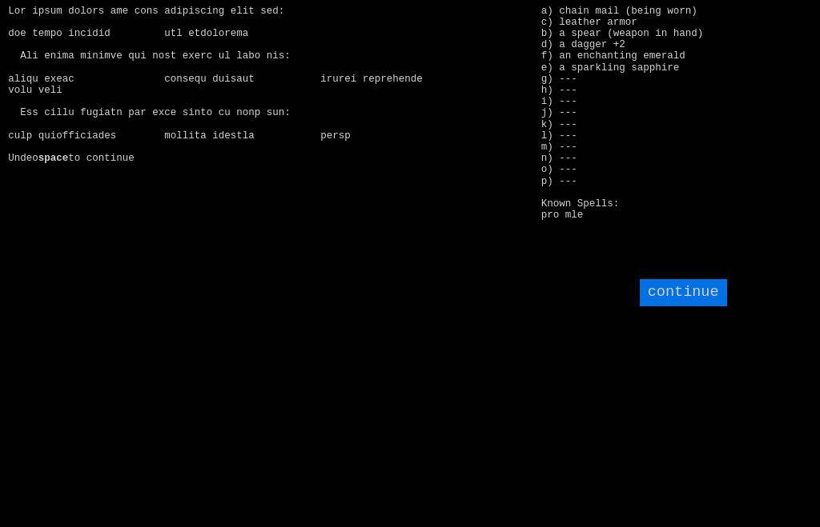
click at [690, 307] on input "continue" at bounding box center [683, 292] width 87 height 27
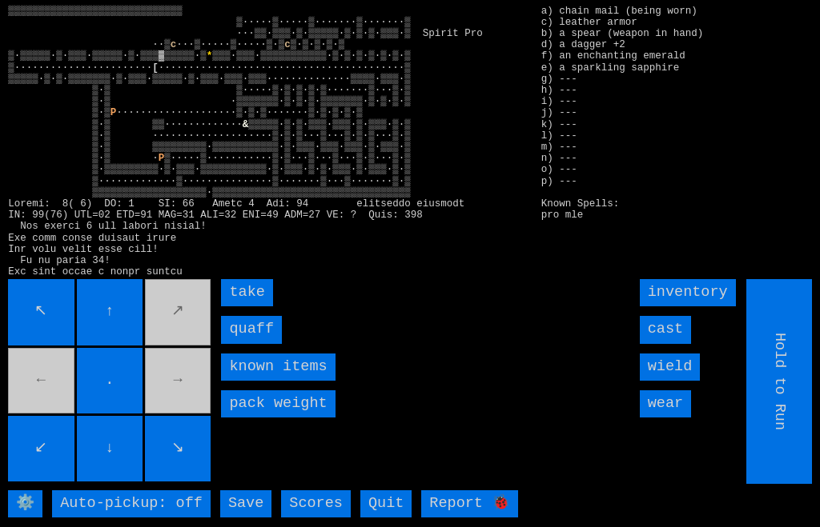
click at [247, 343] on input "quaff" at bounding box center [251, 329] width 61 height 27
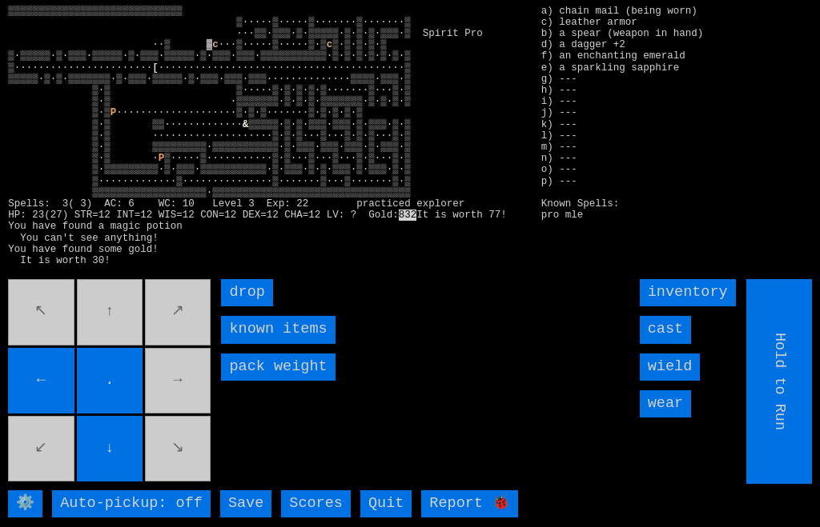
click at [134, 335] on movebuttons "↖ ↑ ↗ ← . → ↙ ↓ ↘" at bounding box center [110, 381] width 205 height 205
click at [194, 407] on movebuttons "↖ ↑ ↗ ← . → ↙ ↓ ↘" at bounding box center [110, 381] width 205 height 205
click at [193, 407] on movebuttons "↖ ↑ ↗ ← . → ↙ ↓ ↘" at bounding box center [110, 381] width 205 height 205
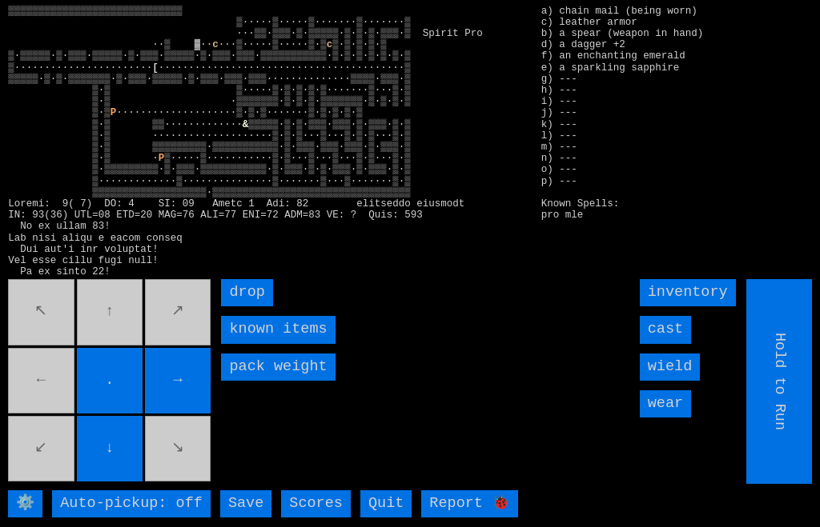
click at [54, 410] on movebuttons "↖ ↑ ↗ ← . → ↙ ↓ ↘" at bounding box center [110, 381] width 205 height 205
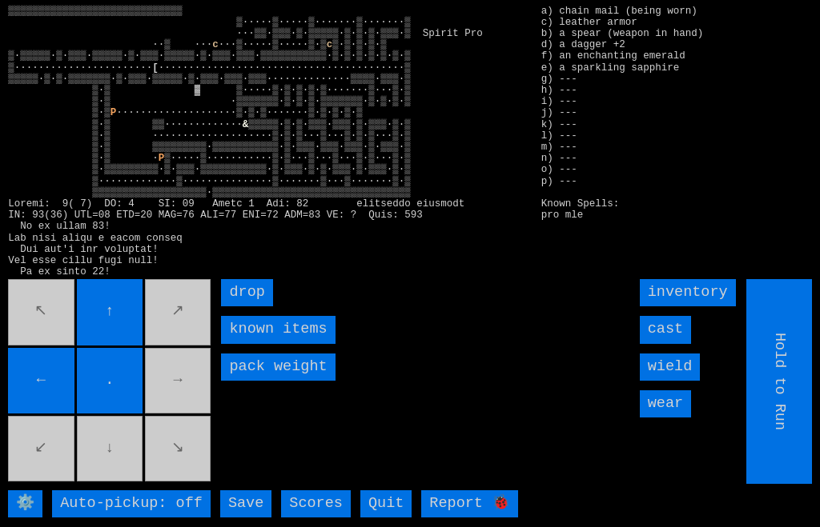
click at [124, 484] on movebuttons "↖ ↑ ↗ ← . → ↙ ↓ ↘" at bounding box center [110, 381] width 205 height 205
click at [191, 407] on movebuttons "↖ ↑ ↗ ← . → ↙ ↓ ↘" at bounding box center [110, 381] width 205 height 205
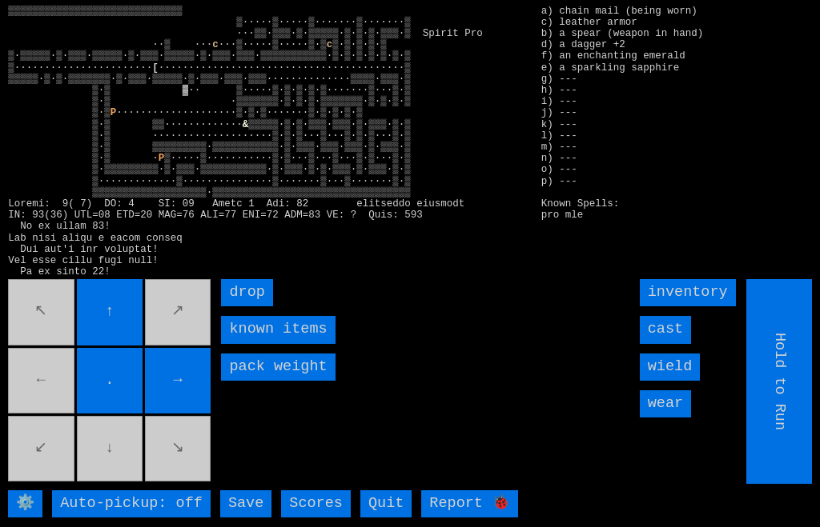
click at [107, 481] on movebuttons "↖ ↑ ↗ ← . → ↙ ↓ ↘" at bounding box center [110, 381] width 205 height 205
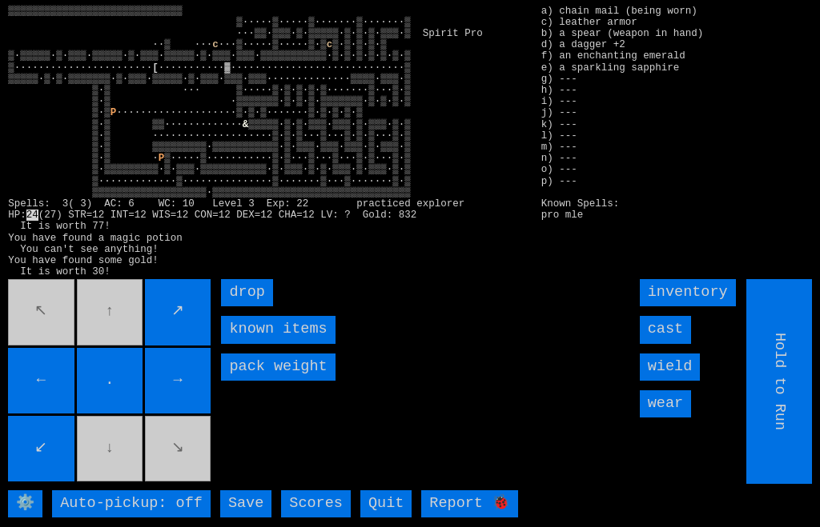
click at [135, 483] on movebuttons "↖ ↑ ↗ ← . → ↙ ↓ ↘" at bounding box center [110, 381] width 205 height 205
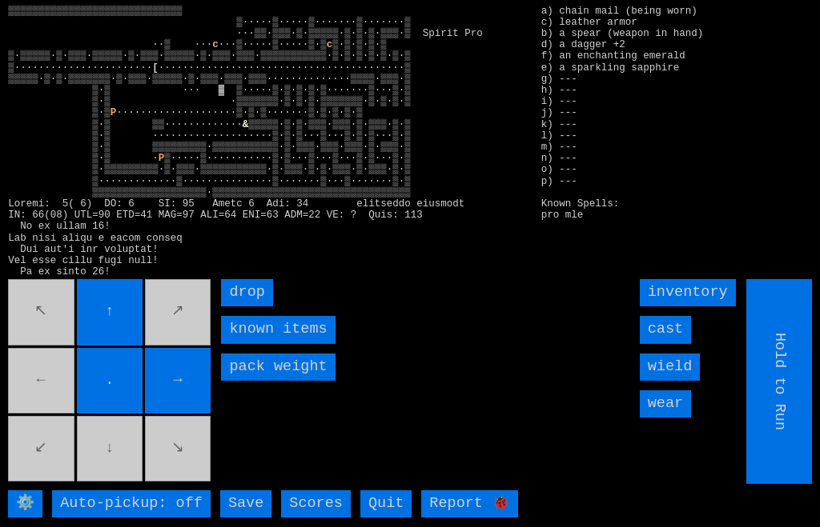
click at [54, 399] on movebuttons "↖ ↑ ↗ ← . → ↙ ↓ ↘" at bounding box center [110, 381] width 205 height 205
click at [106, 479] on movebuttons "↖ ↑ ↗ ← . → ↙ ↓ ↘" at bounding box center [110, 381] width 205 height 205
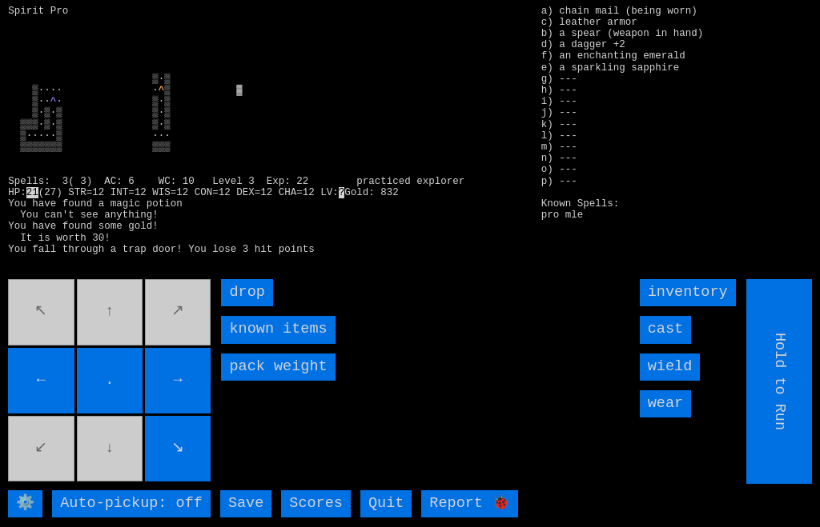
click at [110, 484] on movebuttons "↖ ↑ ↗ ← . → ↙ ↓ ↘" at bounding box center [110, 381] width 205 height 205
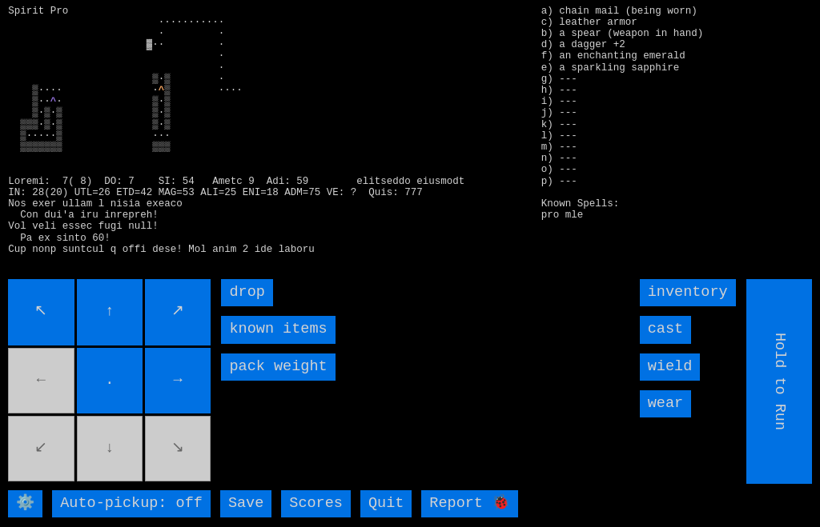
click at [114, 482] on movebuttons "↖ ↑ ↗ ← . → ↙ ↓ ↘" at bounding box center [110, 381] width 205 height 205
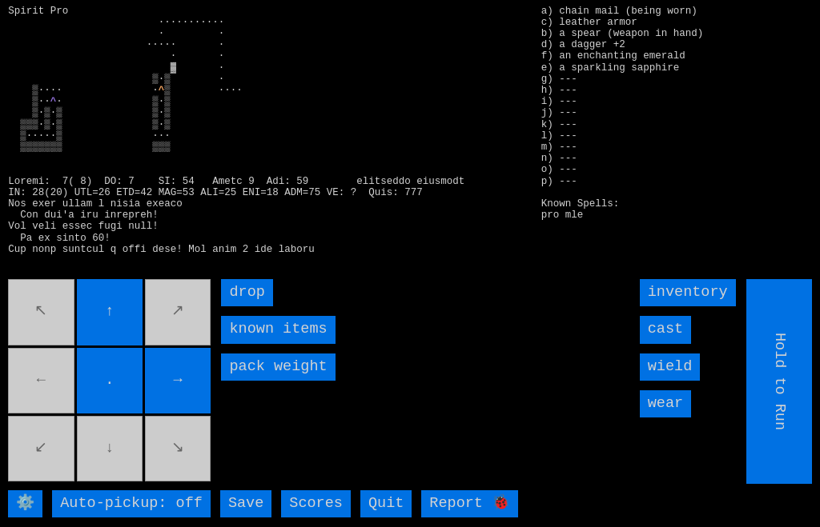
click at [44, 402] on movebuttons "↖ ↑ ↗ ← . → ↙ ↓ ↘" at bounding box center [110, 381] width 205 height 205
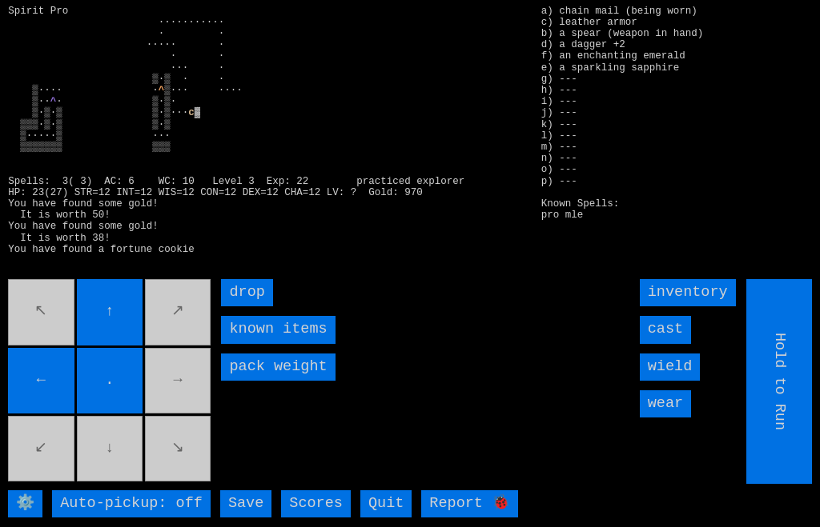
click at [105, 484] on movebuttons "↖ ↑ ↗ ← . → ↙ ↓ ↘" at bounding box center [110, 381] width 205 height 205
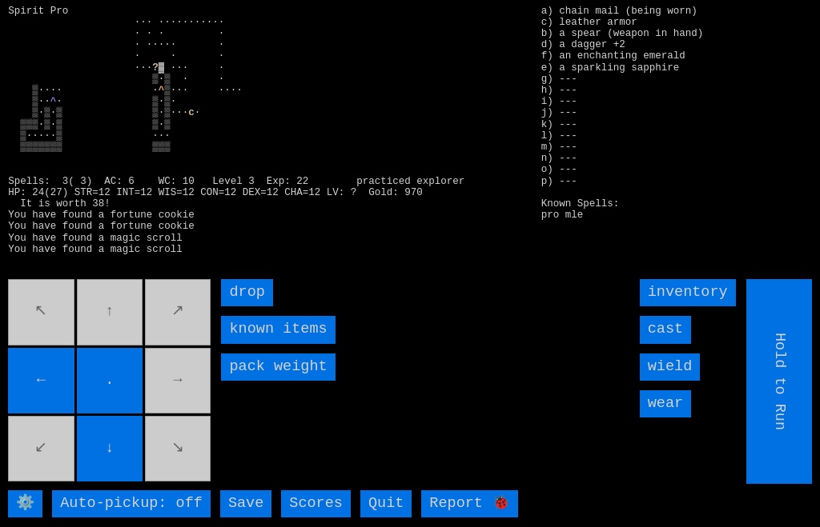
click at [192, 409] on movebuttons "↖ ↑ ↗ ← . → ↙ ↓ ↘" at bounding box center [110, 381] width 205 height 205
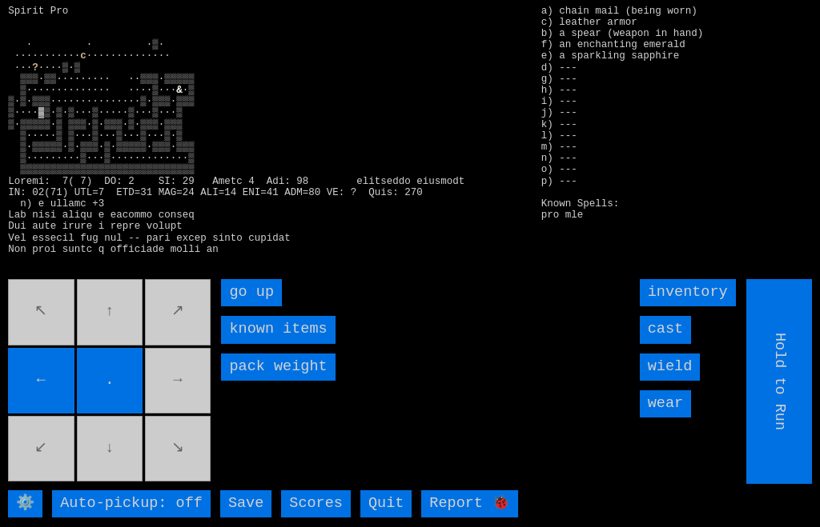
click at [239, 307] on up "go up" at bounding box center [251, 292] width 61 height 27
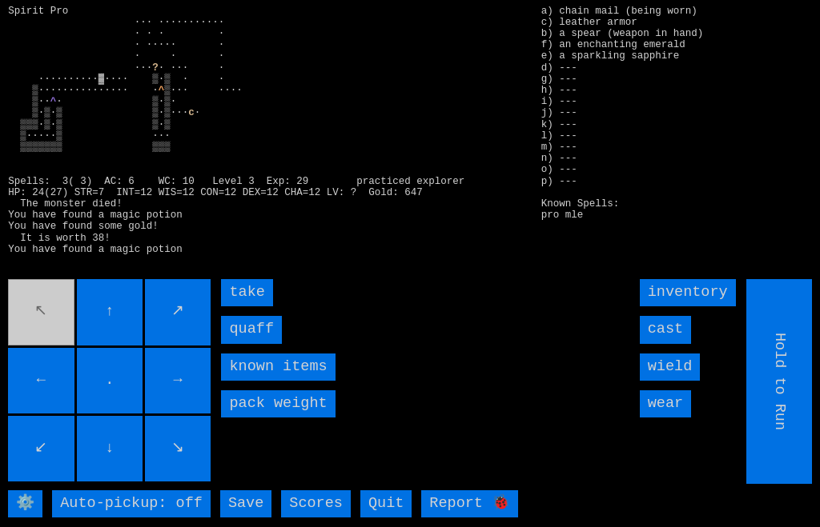
click at [235, 343] on input "quaff" at bounding box center [251, 329] width 61 height 27
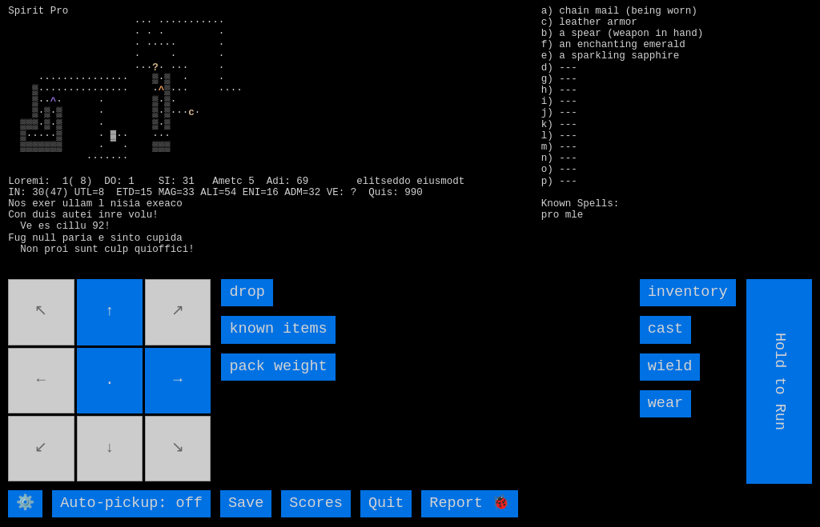
click at [101, 482] on movebuttons "↖ ↑ ↗ ← . → ↙ ↓ ↘" at bounding box center [110, 381] width 205 height 205
click at [102, 469] on movebuttons "↖ ↑ ↗ ← . → ↙ ↓ ↘" at bounding box center [110, 381] width 205 height 205
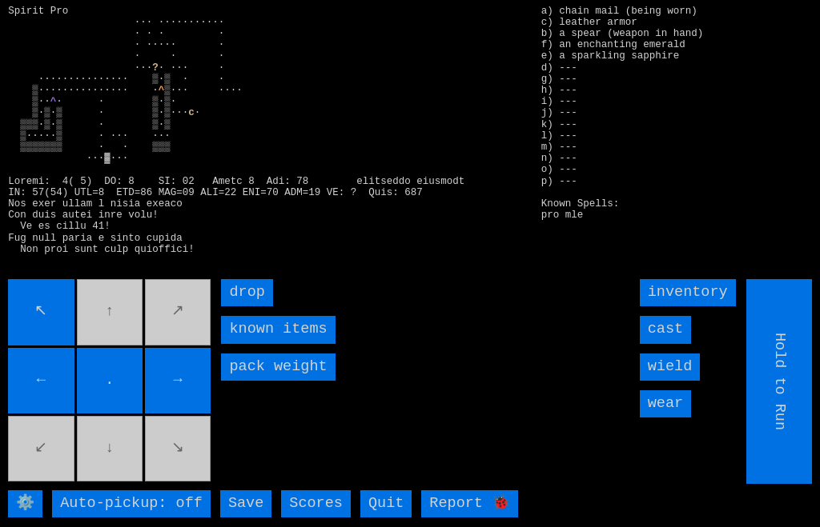
click at [113, 357] on movebuttons "↖ ↑ ↗ ← . → ↙ ↓ ↘" at bounding box center [110, 381] width 205 height 205
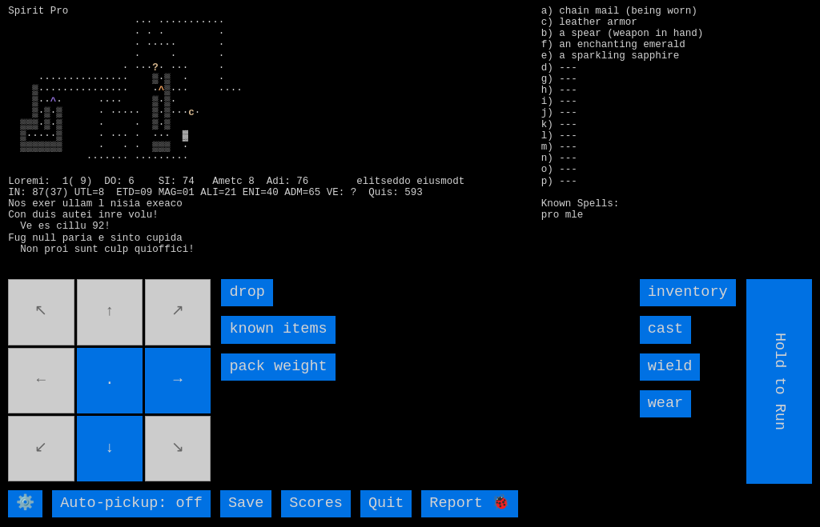
click at [38, 399] on movebuttons "↖ ↑ ↗ ← . → ↙ ↓ ↘" at bounding box center [110, 381] width 205 height 205
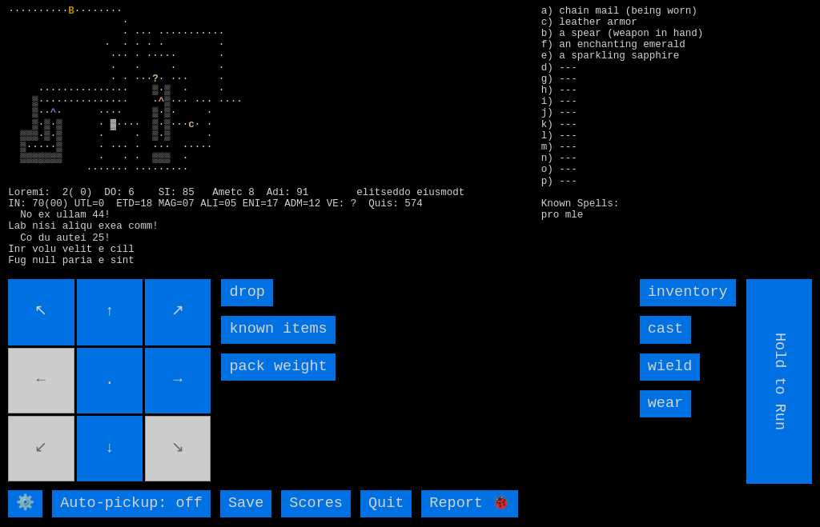
click at [52, 393] on movebuttons "↖ ↑ ↗ ← . → ↙ ↓ ↘" at bounding box center [110, 381] width 205 height 205
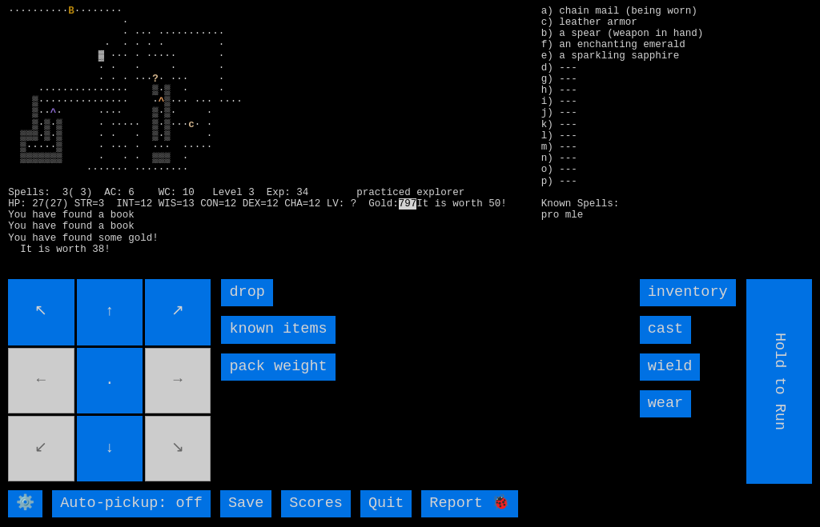
click at [48, 396] on movebuttons "↖ ↑ ↗ ← . → ↙ ↓ ↘" at bounding box center [110, 381] width 205 height 205
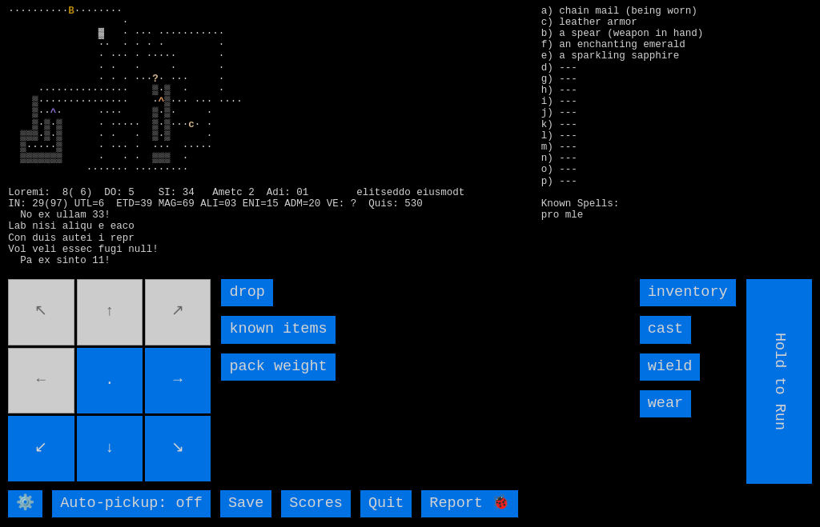
click at [57, 419] on movebuttons "↖ ↑ ↗ ← . → ↙ ↓ ↘" at bounding box center [110, 381] width 205 height 205
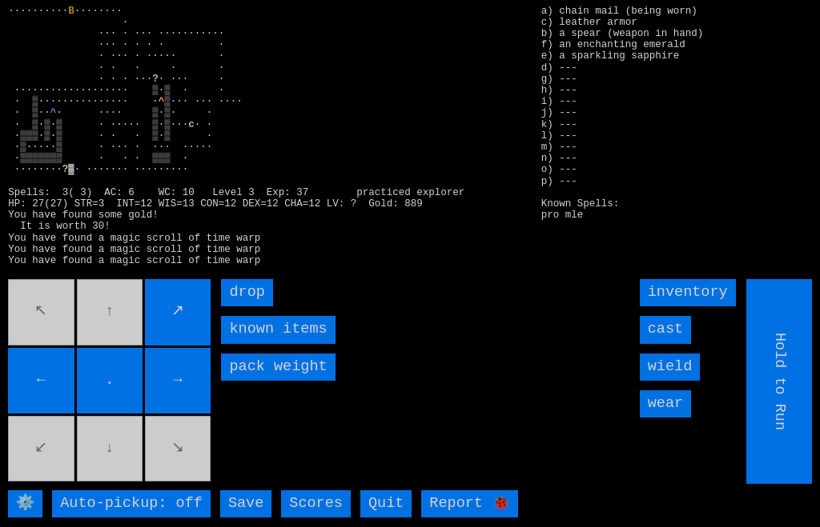
click at [112, 344] on movebuttons "↖ ↑ ↗ ← . → ↙ ↓ ↘" at bounding box center [110, 381] width 205 height 205
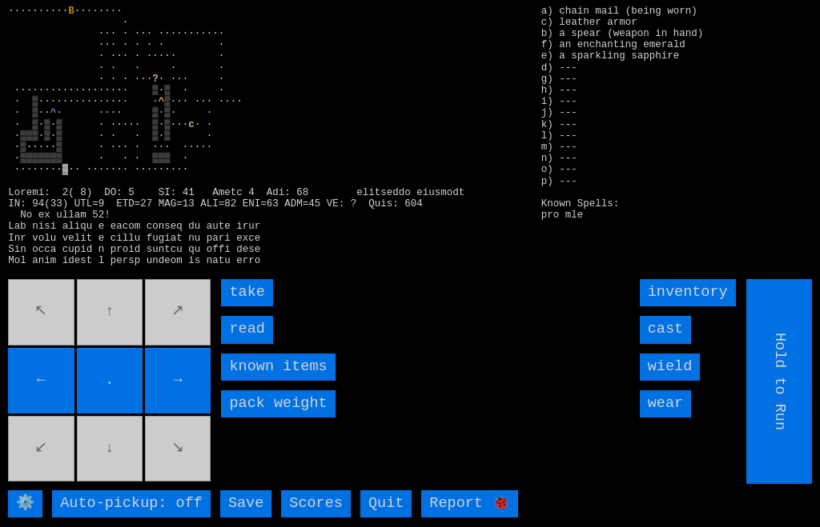
click at [135, 343] on movebuttons "↖ ↑ ↗ ← . → ↙ ↓ ↘" at bounding box center [110, 381] width 205 height 205
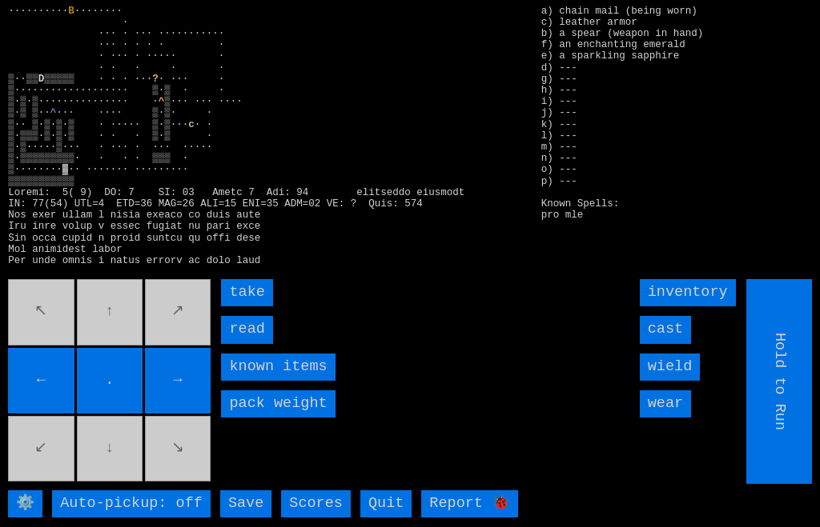
click at [241, 343] on input "read" at bounding box center [246, 329] width 51 height 27
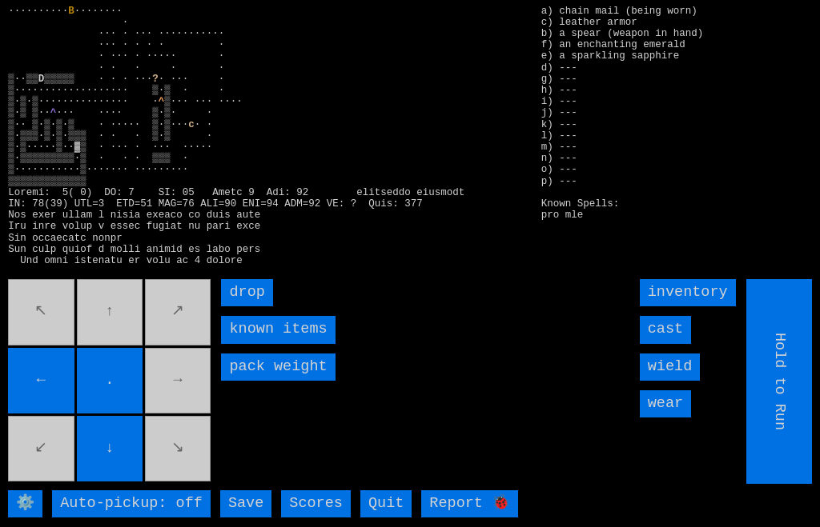
click at [123, 323] on movebuttons "↖ ↑ ↗ ← . → ↙ ↓ ↘" at bounding box center [110, 381] width 205 height 205
click at [122, 323] on movebuttons "↖ ↑ ↗ ← . → ↙ ↓ ↘" at bounding box center [110, 381] width 205 height 205
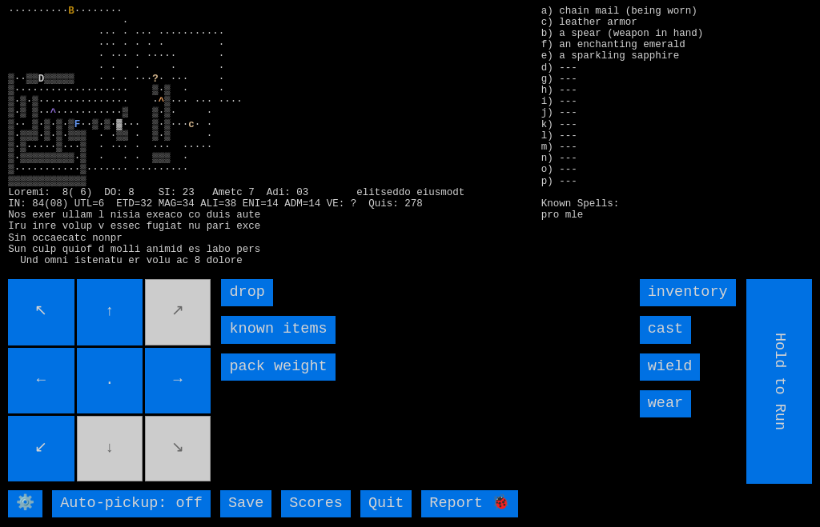
click at [108, 476] on movebuttons "↖ ↑ ↗ ← . → ↙ ↓ ↘" at bounding box center [110, 381] width 205 height 205
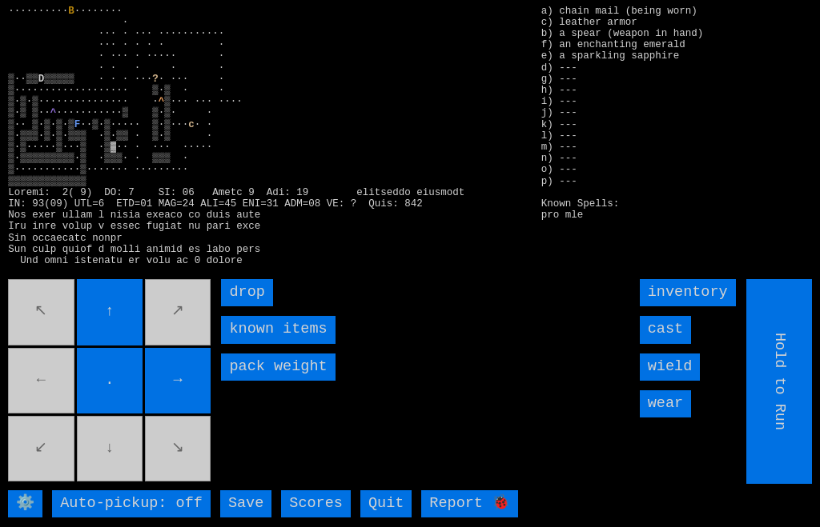
click at [29, 397] on movebuttons "↖ ↑ ↗ ← . → ↙ ↓ ↘" at bounding box center [110, 381] width 205 height 205
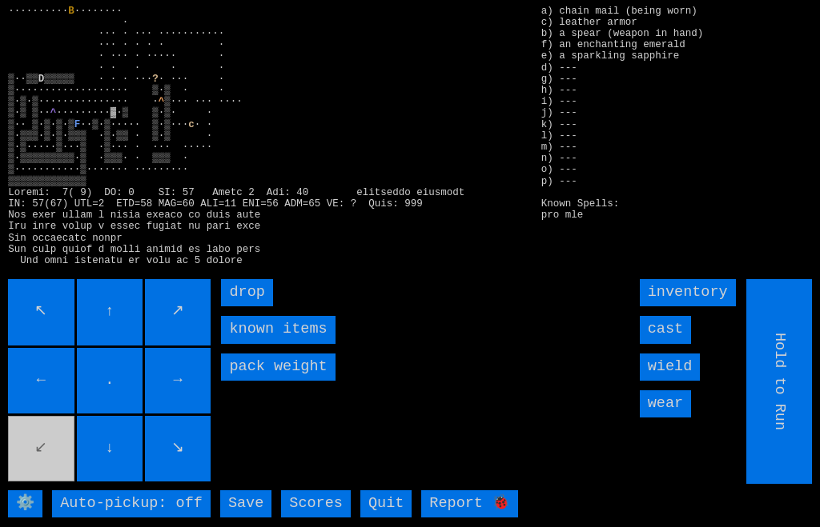
click at [24, 414] on input "←" at bounding box center [41, 381] width 66 height 66
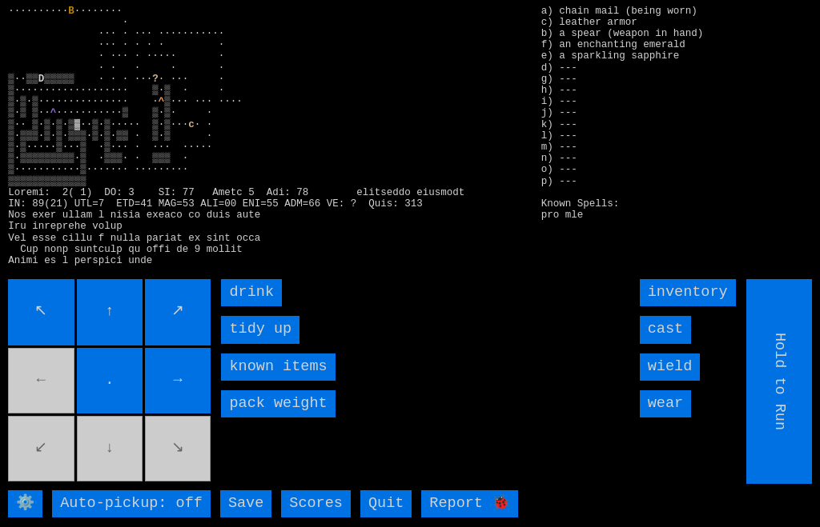
click at [235, 307] on input "drink" at bounding box center [251, 292] width 61 height 27
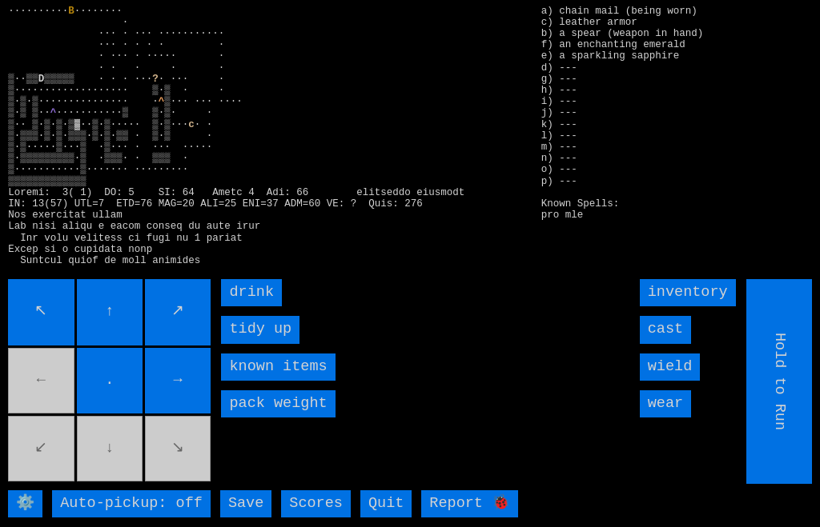
click at [226, 307] on input "drink" at bounding box center [251, 292] width 61 height 27
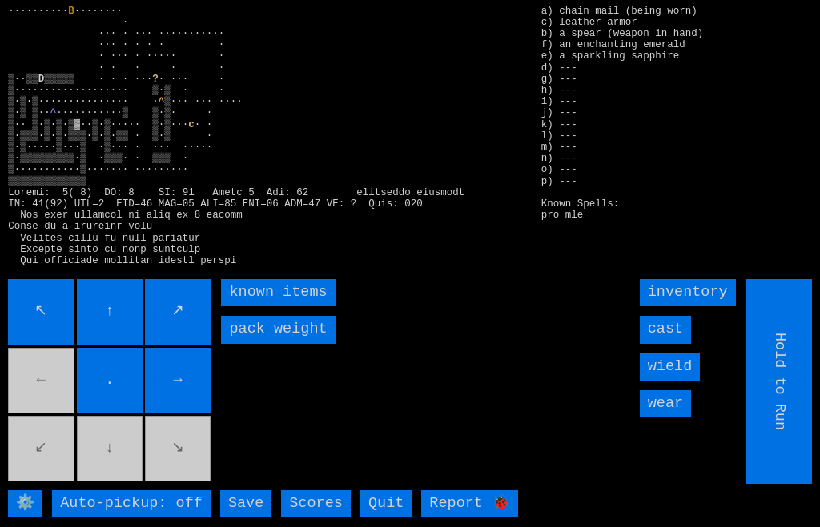
click at [226, 307] on items "known items" at bounding box center [278, 292] width 114 height 27
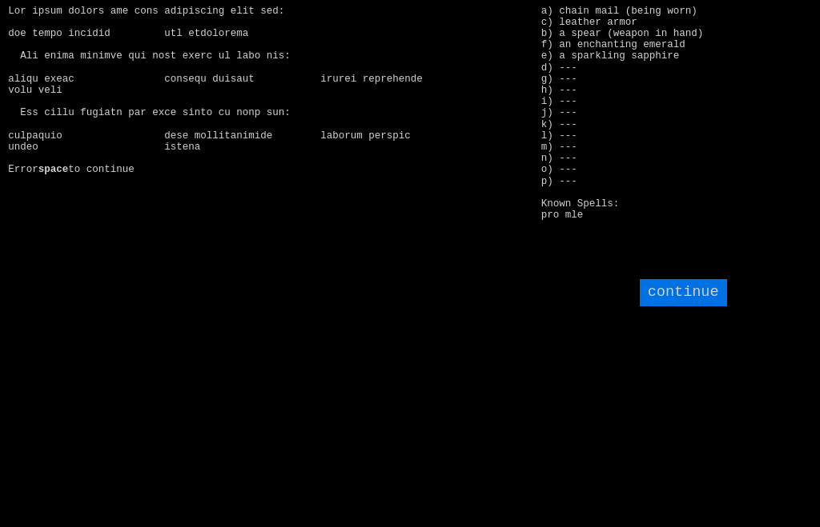
click at [702, 307] on input "continue" at bounding box center [683, 292] width 87 height 27
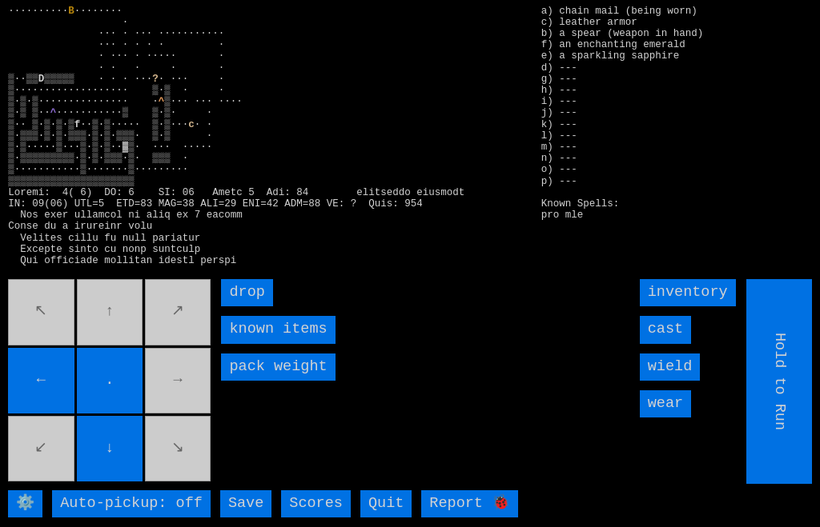
click at [186, 433] on movebuttons "↖ ↑ ↗ ← . → ↙ ↓ ↘" at bounding box center [110, 381] width 205 height 205
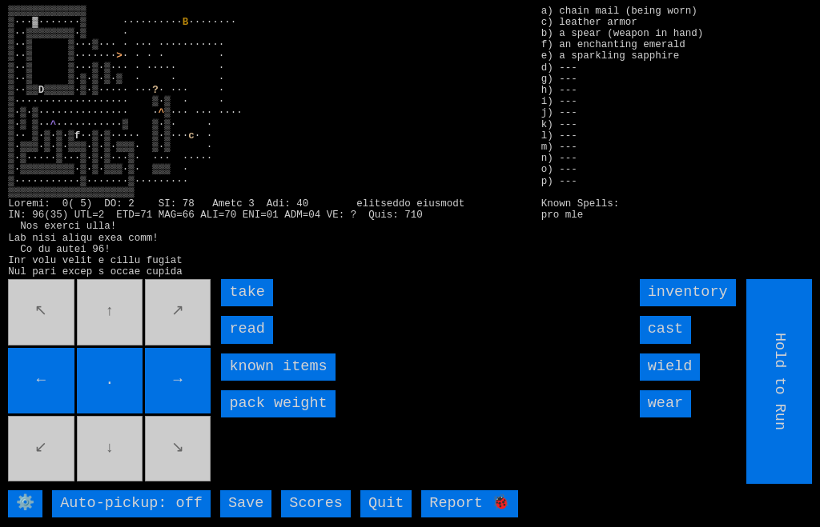
click at [229, 343] on input "read" at bounding box center [246, 329] width 51 height 27
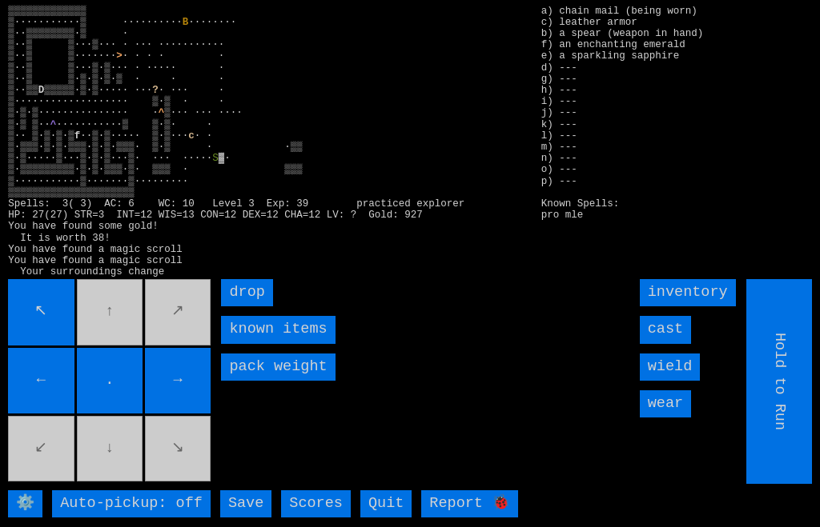
click at [210, 387] on input "→" at bounding box center [178, 381] width 66 height 66
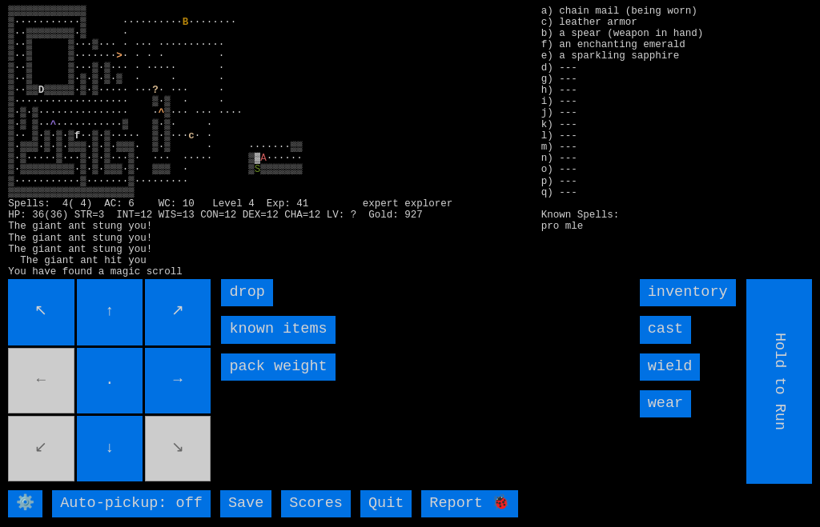
click at [668, 343] on input "cast" at bounding box center [665, 329] width 51 height 27
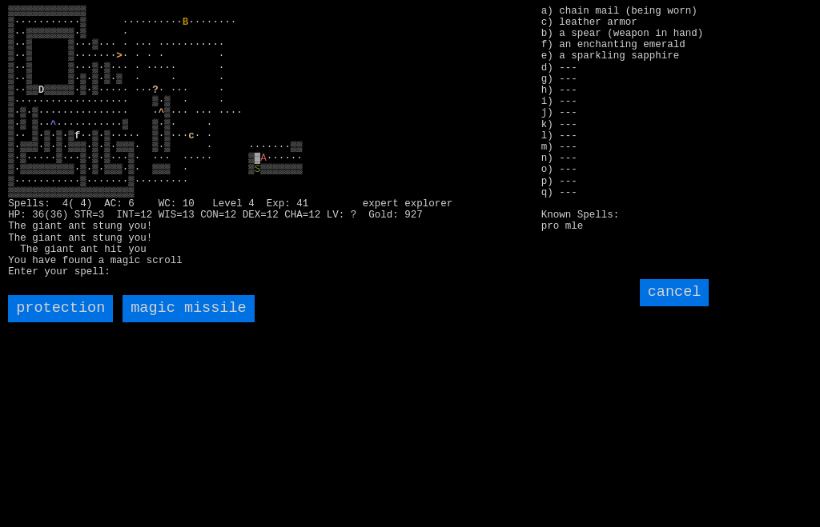
click at [168, 323] on missile "magic missile" at bounding box center [187, 308] width 131 height 27
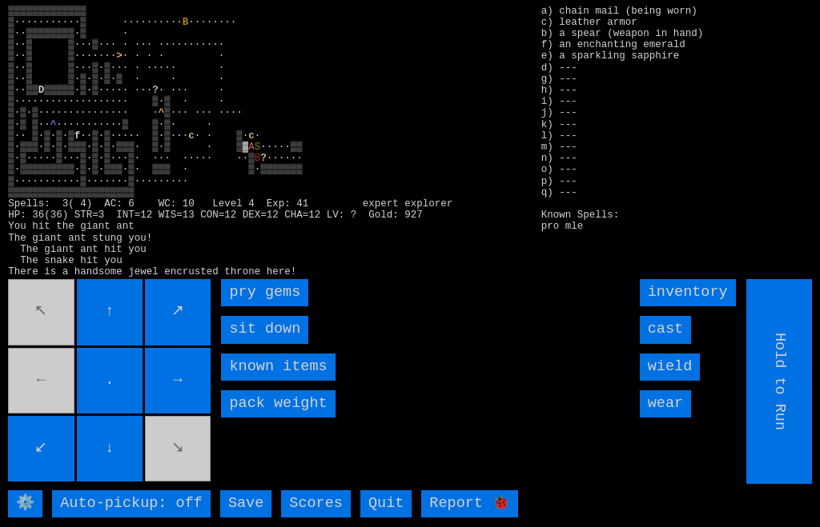
click at [237, 307] on gems "pry gems" at bounding box center [264, 292] width 87 height 27
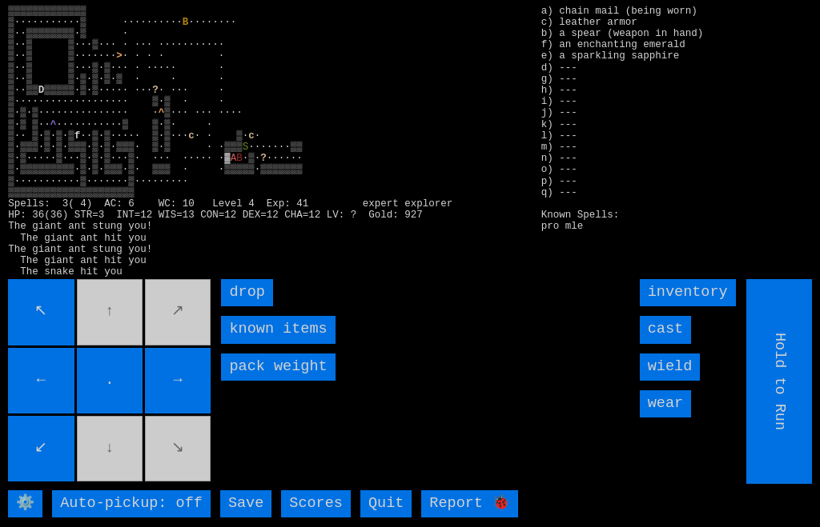
click at [677, 343] on input "cast" at bounding box center [665, 329] width 51 height 27
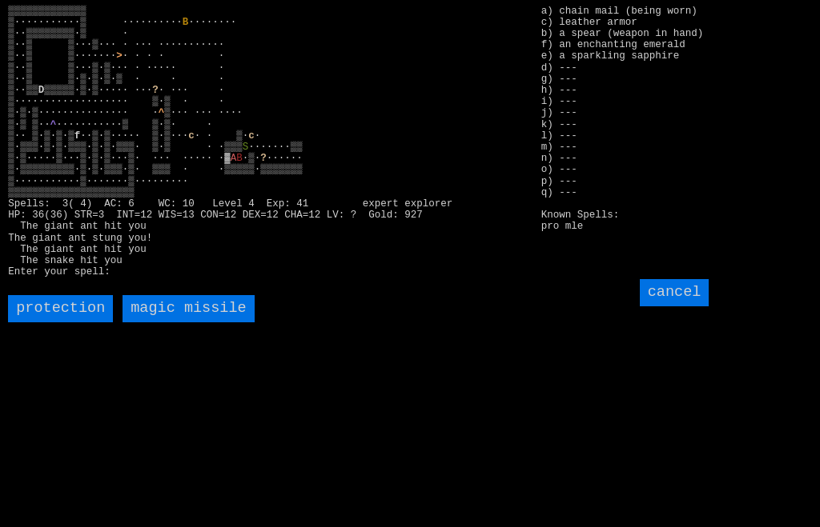
click at [158, 323] on missile "magic missile" at bounding box center [187, 308] width 131 height 27
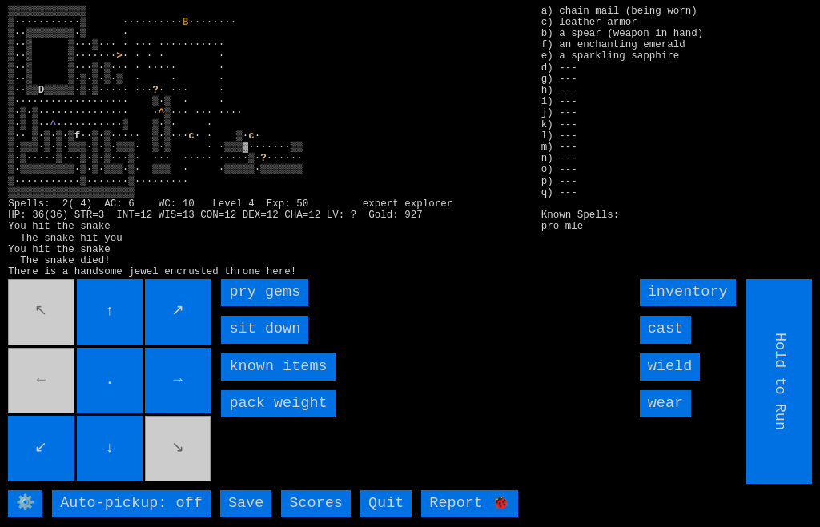
click at [236, 307] on gems "pry gems" at bounding box center [264, 292] width 87 height 27
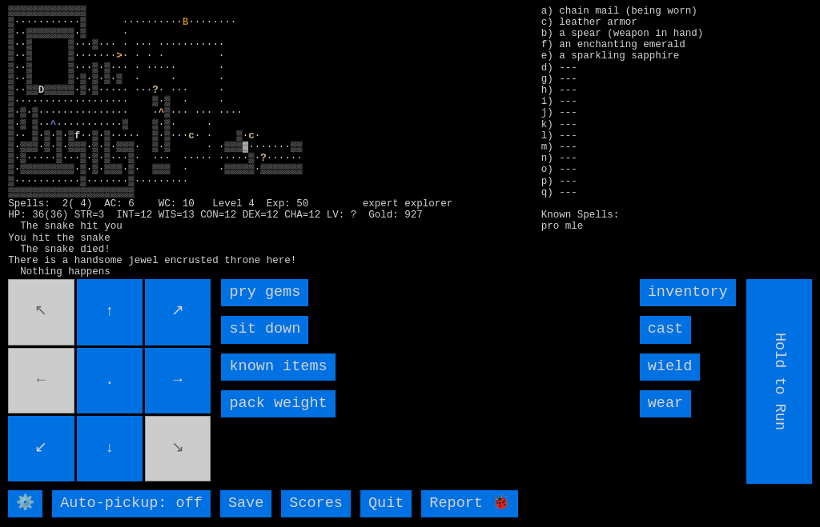
click at [210, 317] on input "↗" at bounding box center [178, 312] width 66 height 66
click at [227, 307] on gems "pry gems" at bounding box center [264, 292] width 87 height 27
click at [223, 307] on gems "pry gems" at bounding box center [264, 292] width 87 height 27
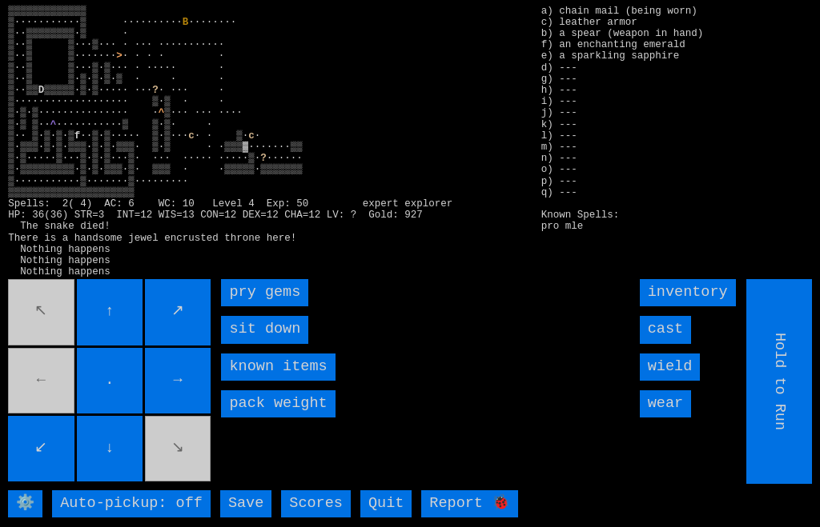
click at [227, 307] on gems "pry gems" at bounding box center [264, 292] width 87 height 27
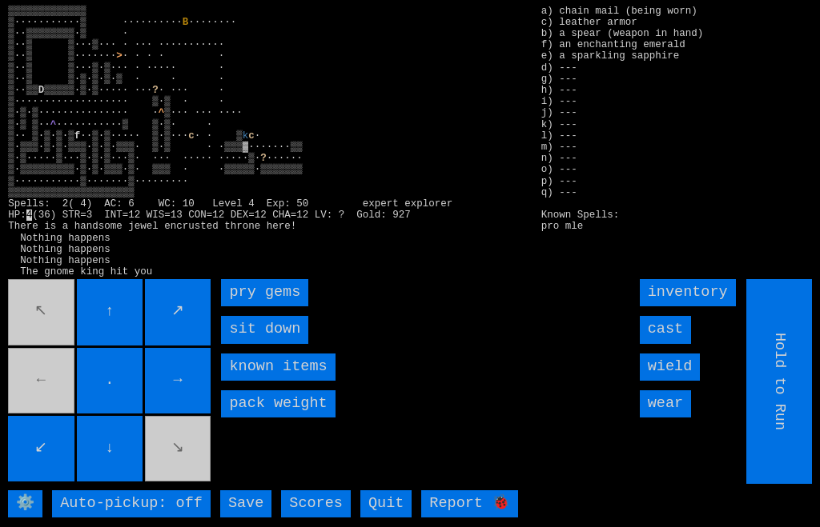
click at [226, 307] on gems "pry gems" at bounding box center [264, 292] width 87 height 27
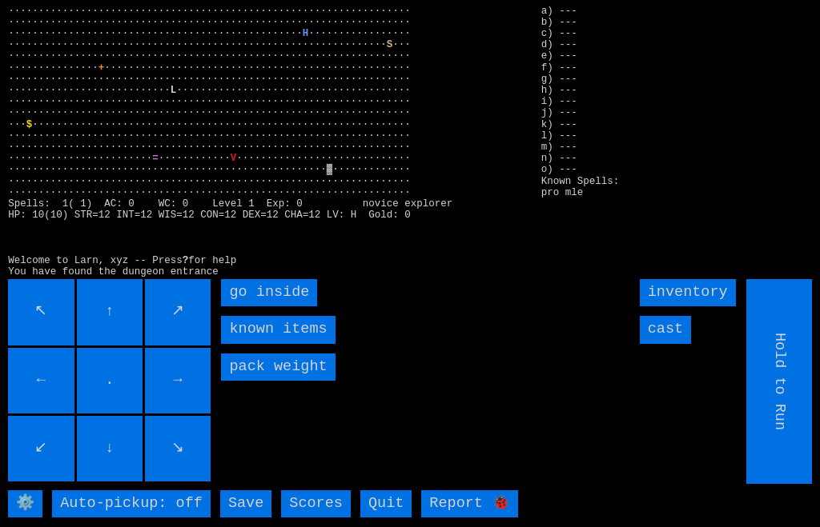
click at [235, 307] on inside "go inside" at bounding box center [269, 292] width 96 height 27
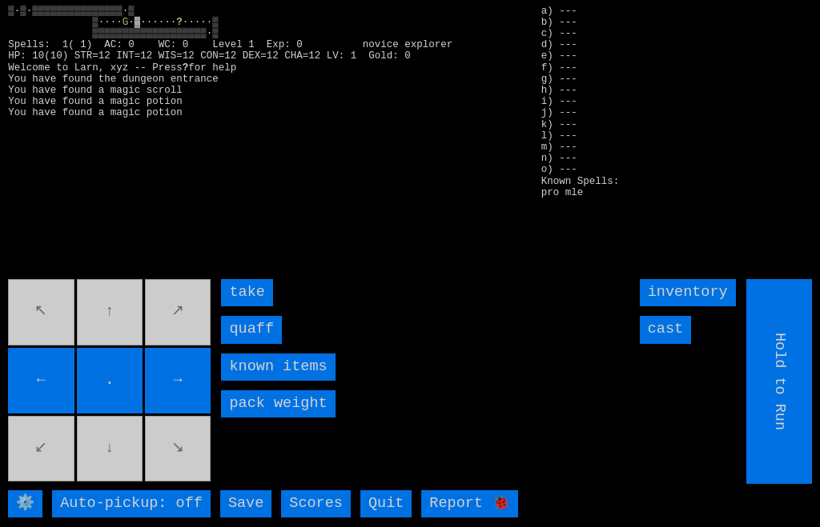
click at [236, 343] on input "quaff" at bounding box center [251, 329] width 61 height 27
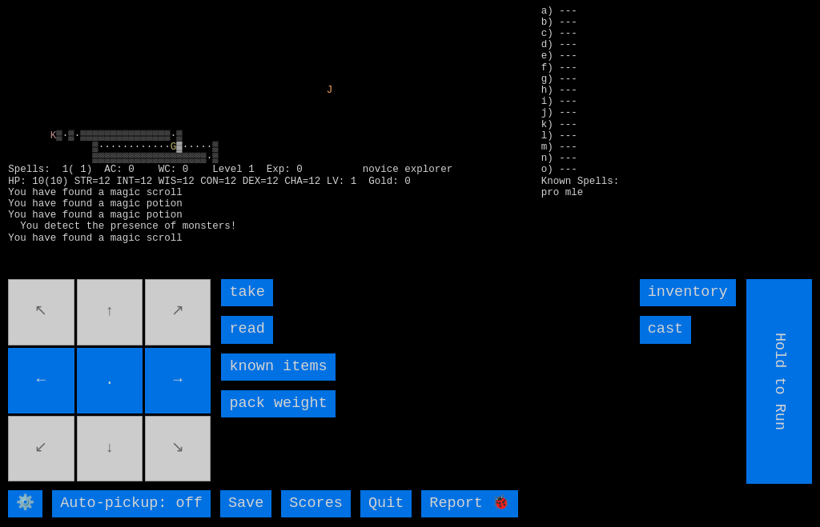
click at [236, 343] on input "read" at bounding box center [246, 329] width 51 height 27
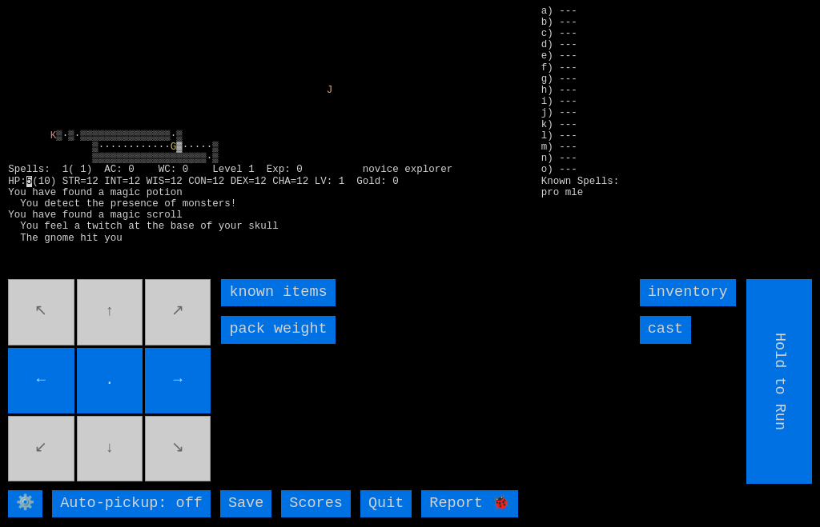
click at [675, 343] on input "cast" at bounding box center [665, 329] width 51 height 27
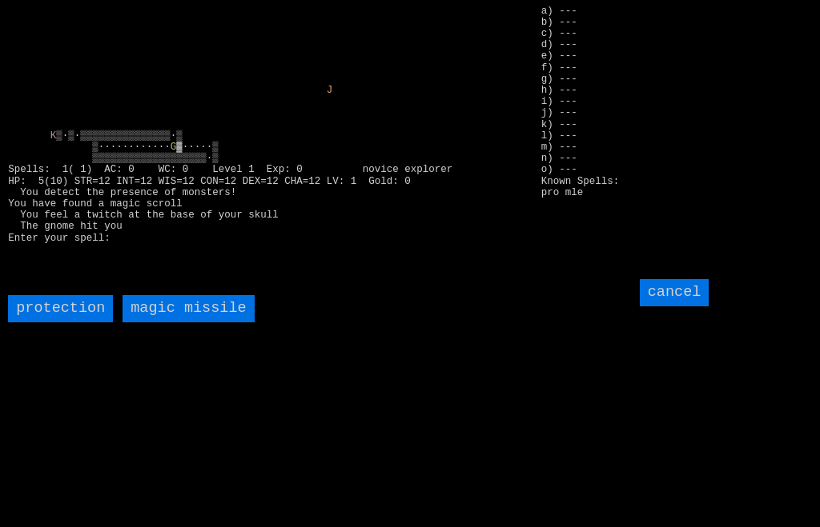
click at [168, 323] on missile "magic missile" at bounding box center [187, 308] width 131 height 27
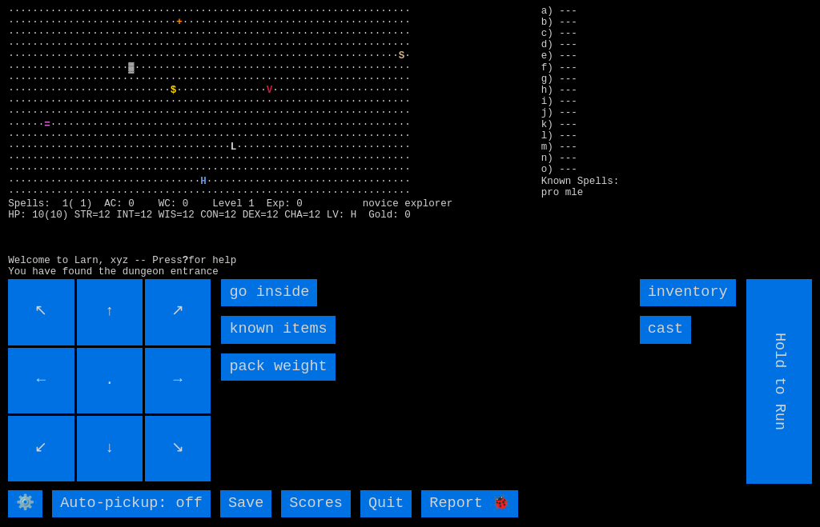
click at [247, 307] on inside "go inside" at bounding box center [269, 292] width 96 height 27
click at [239, 307] on inside "go inside" at bounding box center [269, 292] width 96 height 27
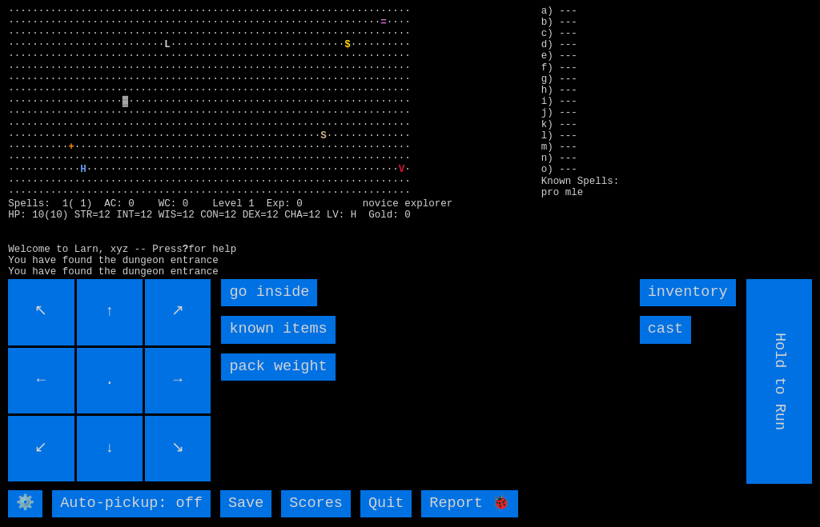
click at [232, 307] on inside "go inside" at bounding box center [269, 292] width 96 height 27
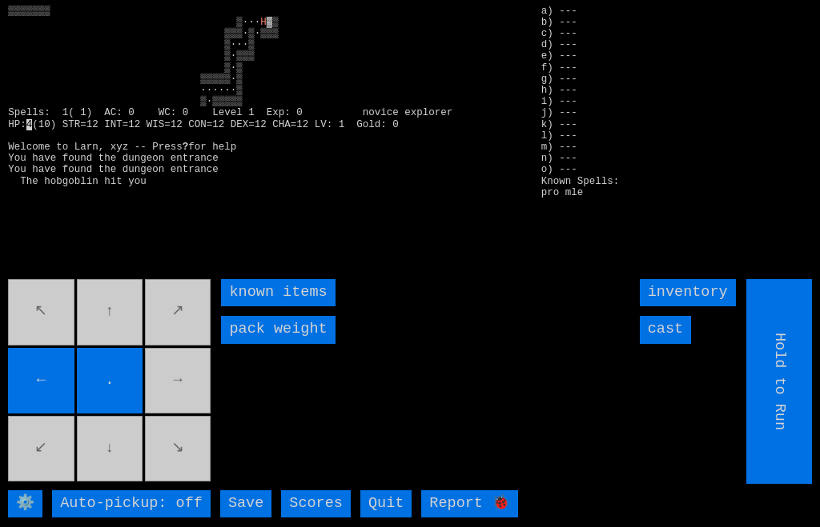
click at [671, 307] on input "inventory" at bounding box center [688, 292] width 96 height 27
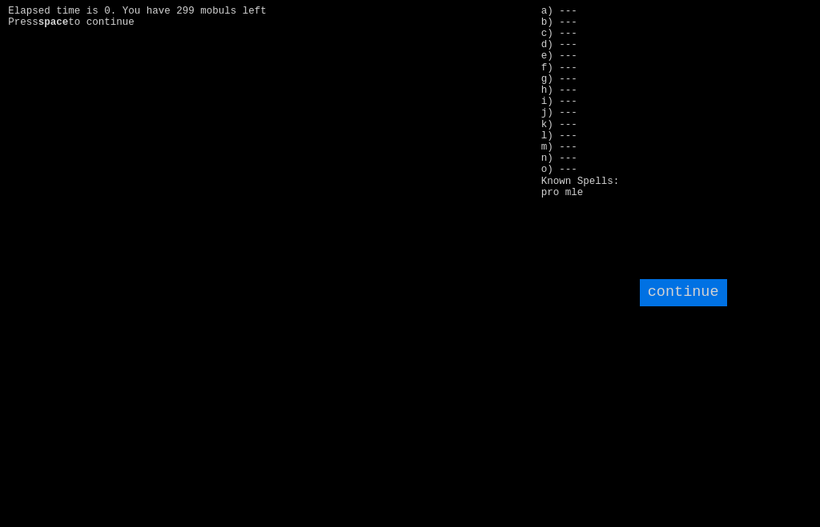
click at [697, 307] on input "continue" at bounding box center [683, 292] width 87 height 27
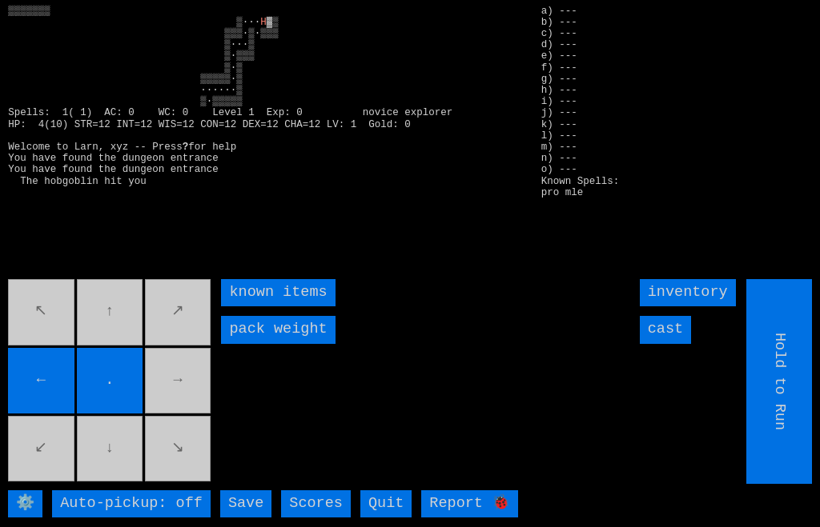
click at [668, 343] on input "cast" at bounding box center [665, 329] width 51 height 27
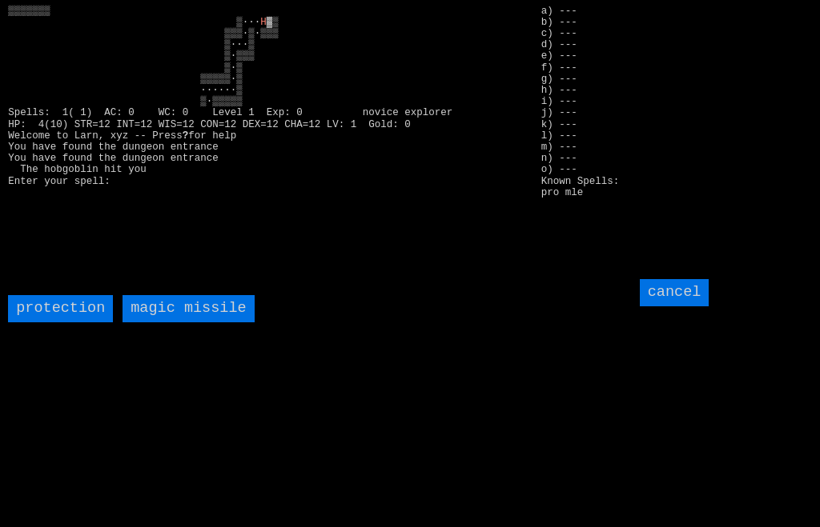
click at [175, 323] on missile "magic missile" at bounding box center [187, 308] width 131 height 27
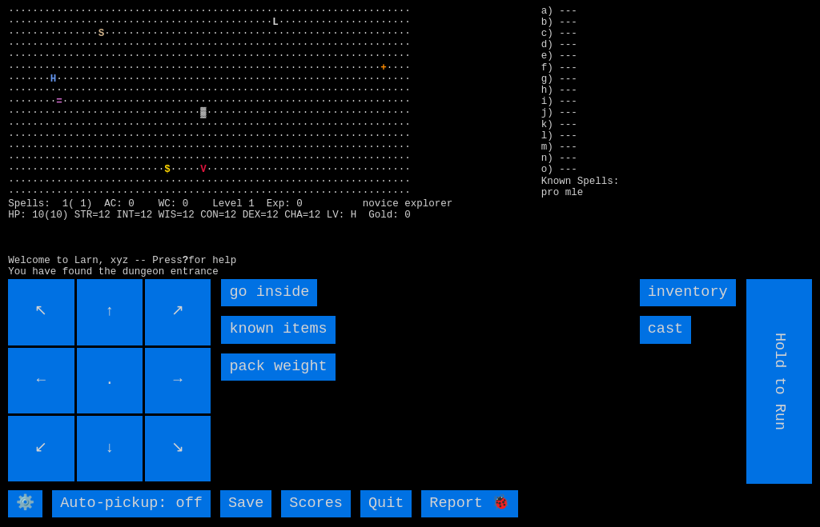
click at [229, 307] on inside "go inside" at bounding box center [269, 292] width 96 height 27
